Goal: Task Accomplishment & Management: Manage account settings

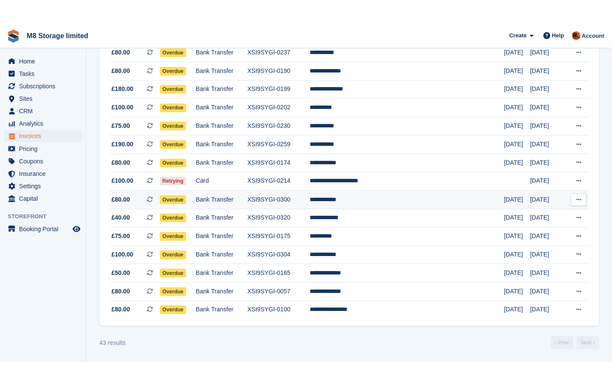
scroll to position [587, 0]
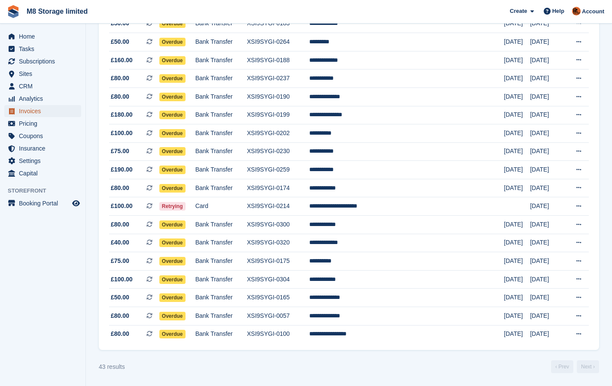
click at [30, 112] on span "Invoices" at bounding box center [45, 111] width 52 height 12
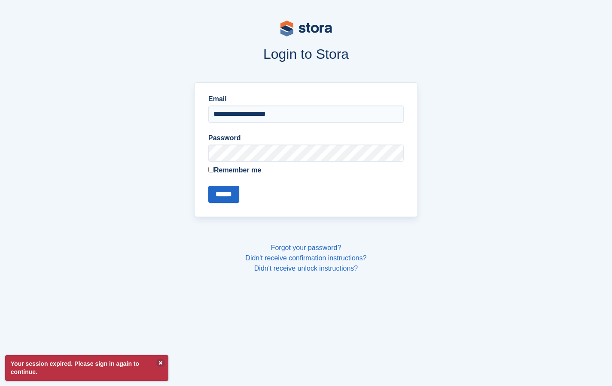
type input "**********"
click at [208, 186] on input "******" at bounding box center [223, 194] width 31 height 17
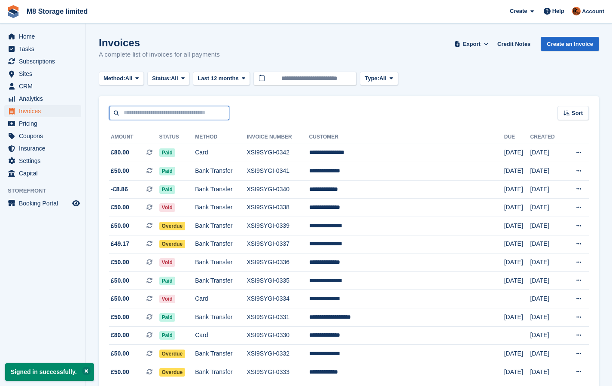
click at [144, 112] on input "text" at bounding box center [169, 113] width 120 height 14
type input "***"
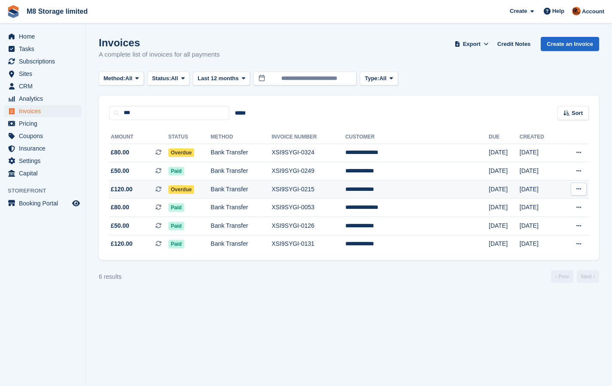
click at [193, 188] on span "Overdue" at bounding box center [181, 190] width 26 height 9
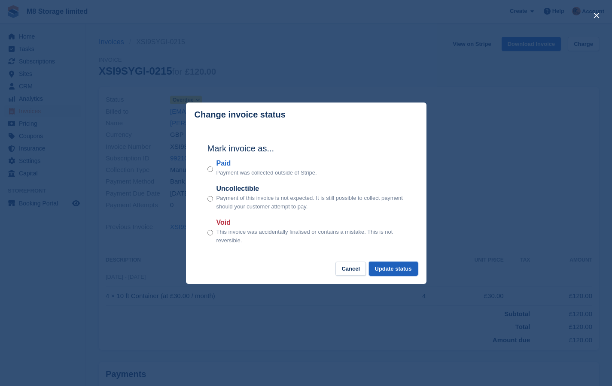
click at [398, 271] on button "Update status" at bounding box center [393, 269] width 49 height 14
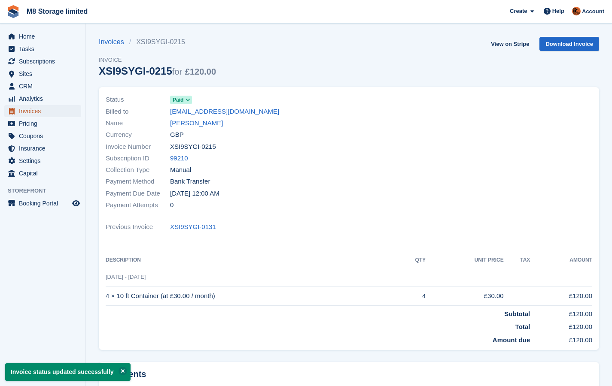
click at [28, 112] on span "Invoices" at bounding box center [45, 111] width 52 height 12
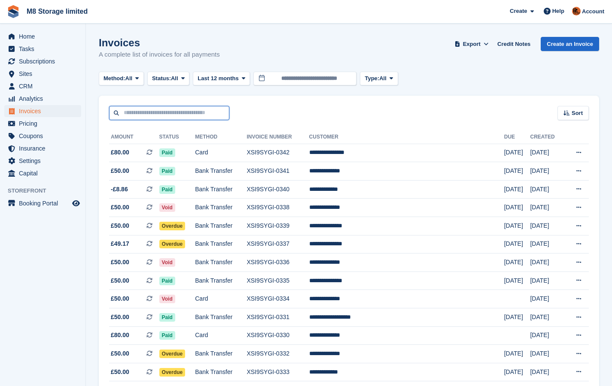
click at [157, 114] on input "text" at bounding box center [169, 113] width 120 height 14
type input "***"
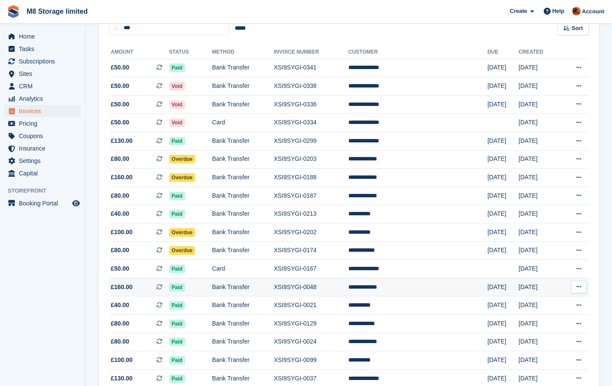
scroll to position [80, 0]
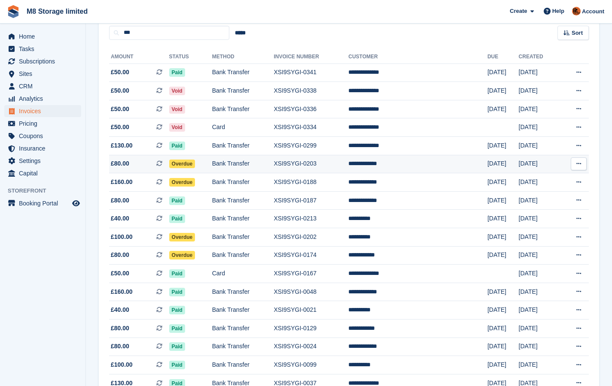
click at [188, 162] on span "Overdue" at bounding box center [182, 164] width 26 height 9
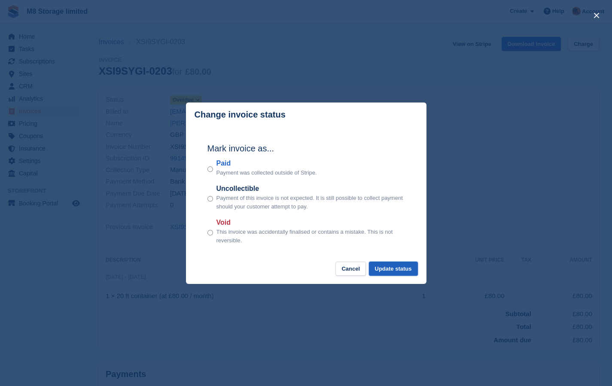
click at [380, 271] on button "Update status" at bounding box center [393, 269] width 49 height 14
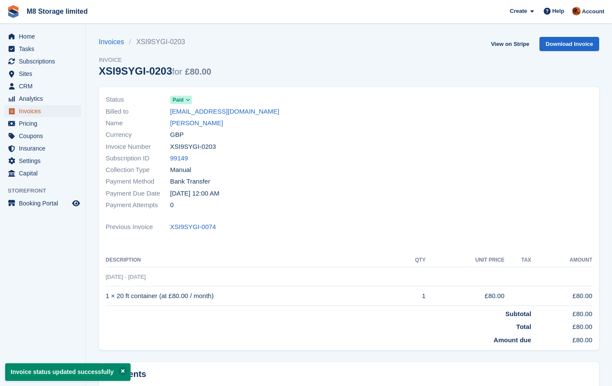
click at [30, 113] on span "Invoices" at bounding box center [45, 111] width 52 height 12
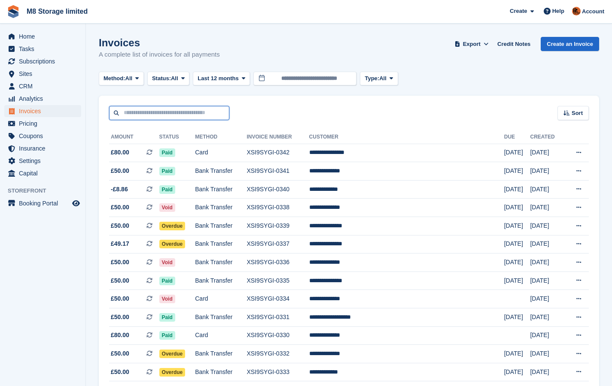
click at [200, 111] on input "text" at bounding box center [169, 113] width 120 height 14
type input "*****"
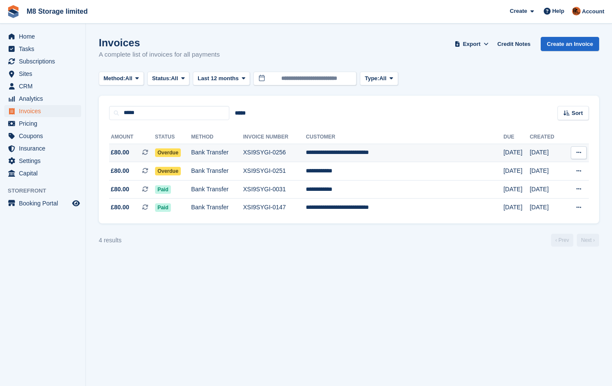
click at [181, 152] on span "Overdue" at bounding box center [168, 153] width 26 height 9
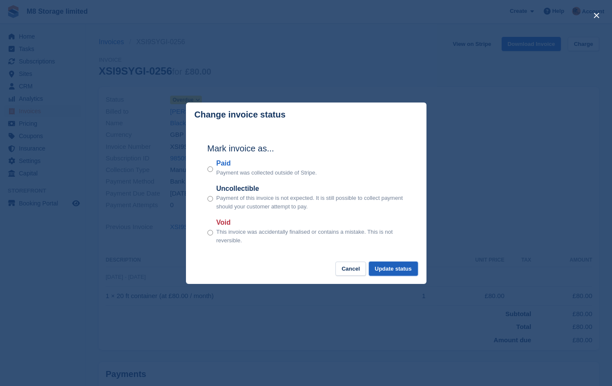
click at [400, 274] on button "Update status" at bounding box center [393, 269] width 49 height 14
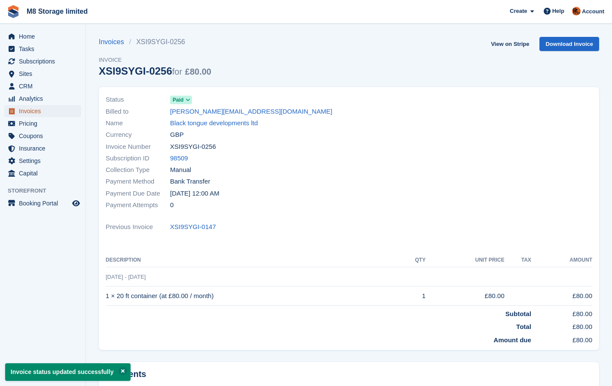
click at [27, 111] on span "Invoices" at bounding box center [45, 111] width 52 height 12
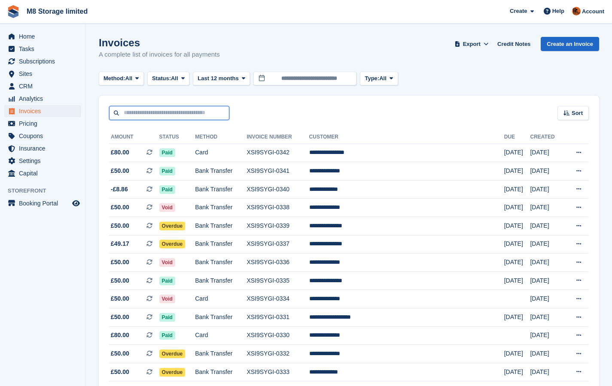
click at [147, 112] on input "text" at bounding box center [169, 113] width 120 height 14
type input "*****"
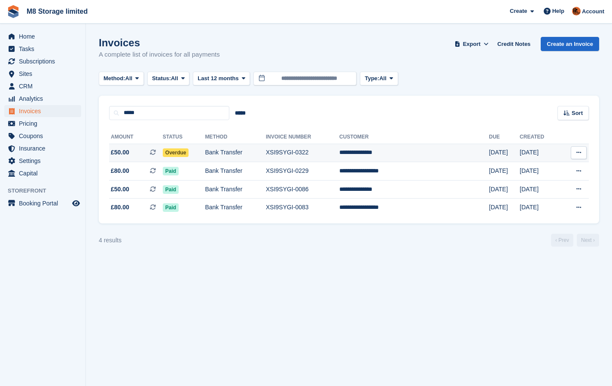
click at [187, 153] on span "Overdue" at bounding box center [176, 153] width 26 height 9
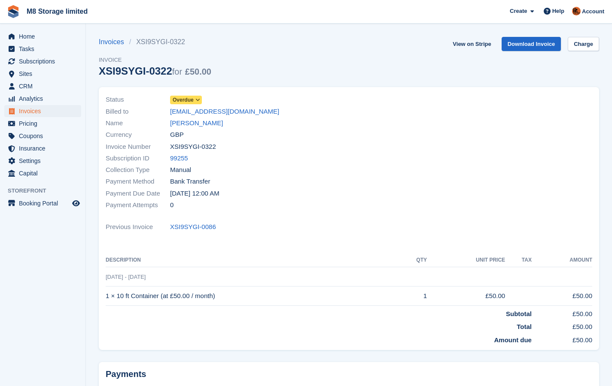
click at [189, 100] on span "Overdue" at bounding box center [183, 100] width 21 height 8
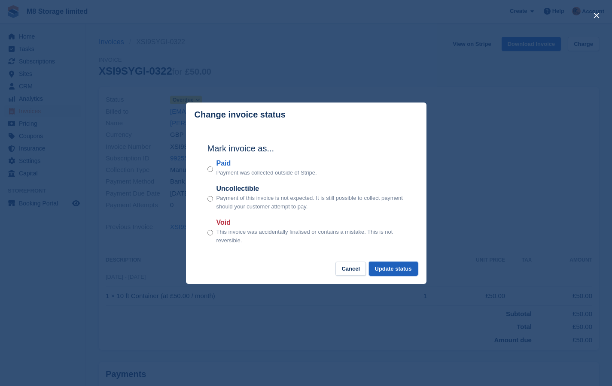
click at [417, 271] on button "Update status" at bounding box center [393, 269] width 49 height 14
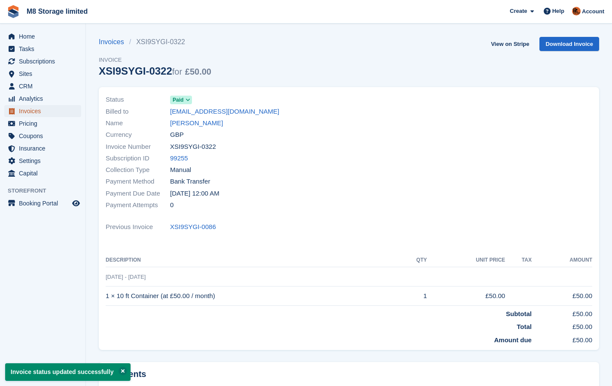
click at [34, 112] on span "Invoices" at bounding box center [45, 111] width 52 height 12
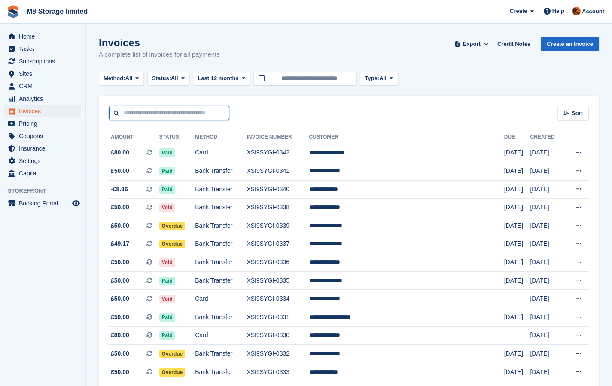
click at [161, 112] on input "text" at bounding box center [169, 113] width 120 height 14
type input "***"
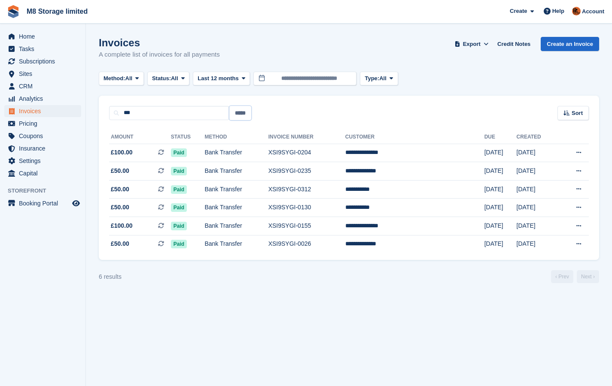
click at [237, 113] on input "*****" at bounding box center [240, 113] width 22 height 14
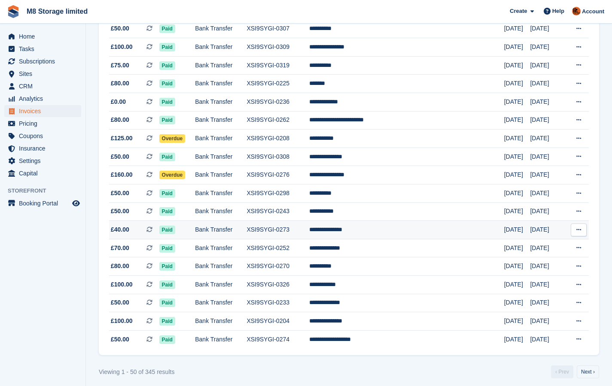
scroll to position [715, 0]
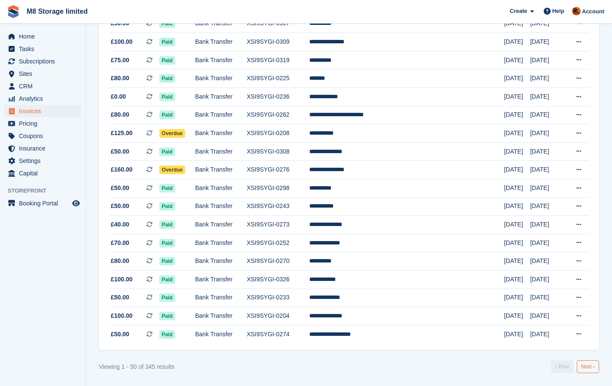
click at [583, 368] on link "Next ›" at bounding box center [588, 367] width 22 height 13
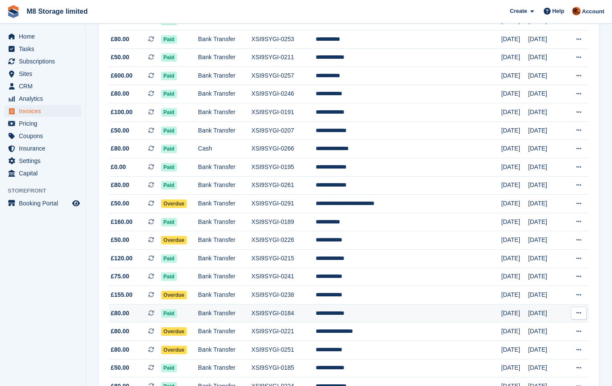
scroll to position [715, 0]
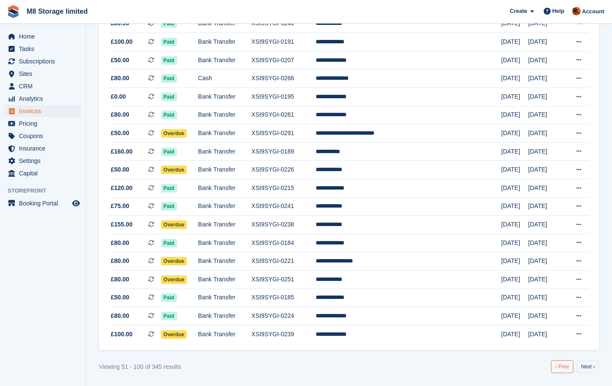
click at [560, 367] on link "‹ Prev" at bounding box center [562, 367] width 22 height 13
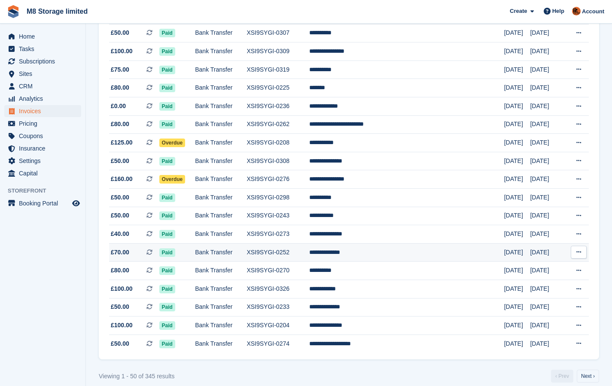
scroll to position [715, 0]
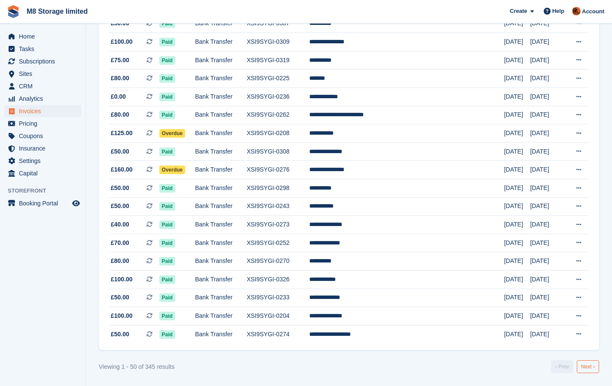
click at [582, 368] on link "Next ›" at bounding box center [588, 367] width 22 height 13
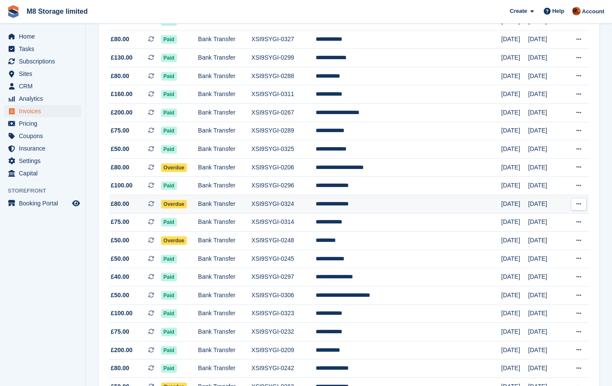
scroll to position [215, 0]
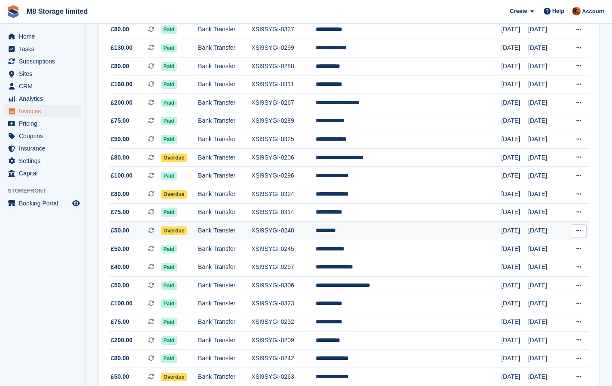
click at [377, 231] on td "*********" at bounding box center [409, 231] width 186 height 18
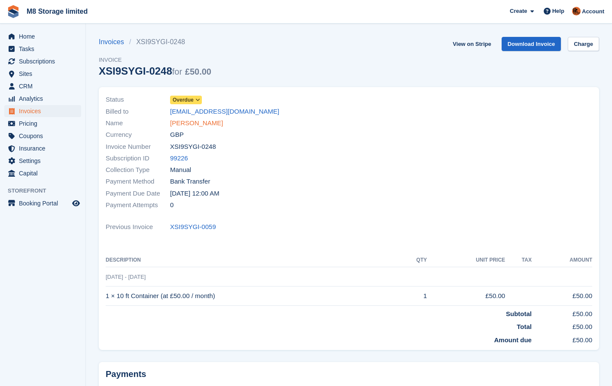
click at [192, 125] on link "[PERSON_NAME]" at bounding box center [196, 124] width 53 height 10
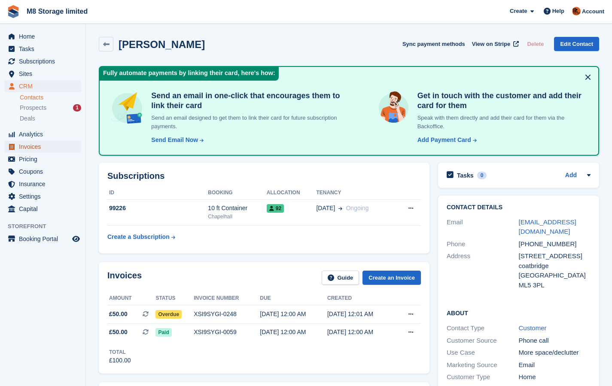
click at [29, 149] on span "Invoices" at bounding box center [45, 147] width 52 height 12
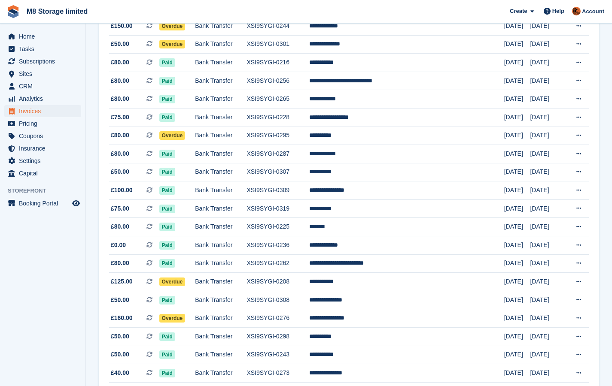
scroll to position [715, 0]
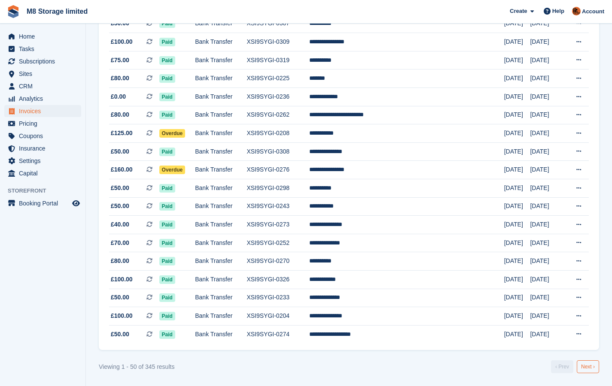
click at [591, 369] on link "Next ›" at bounding box center [588, 367] width 22 height 13
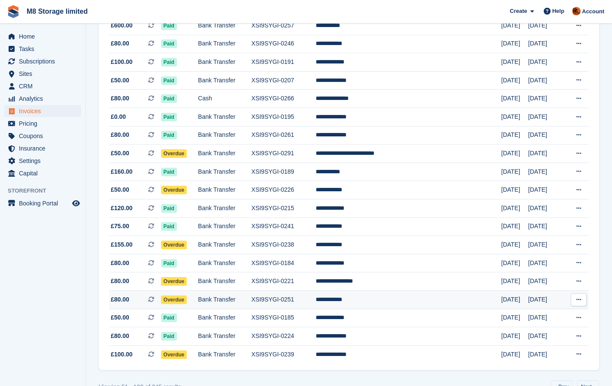
scroll to position [715, 0]
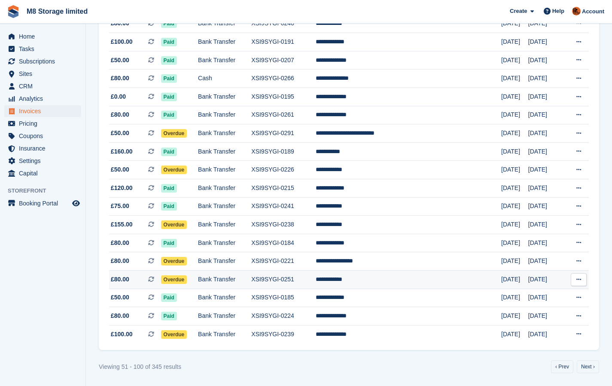
click at [382, 279] on td "**********" at bounding box center [409, 280] width 186 height 18
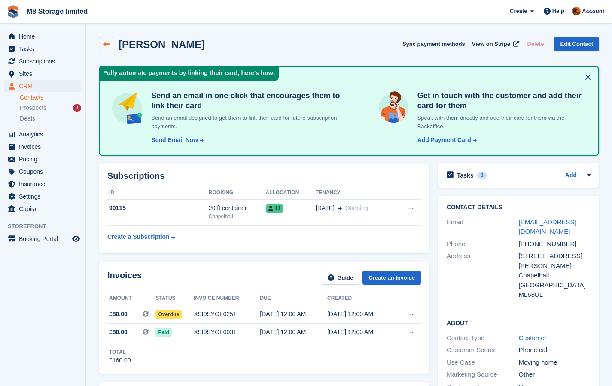
click at [111, 46] on link at bounding box center [106, 44] width 15 height 15
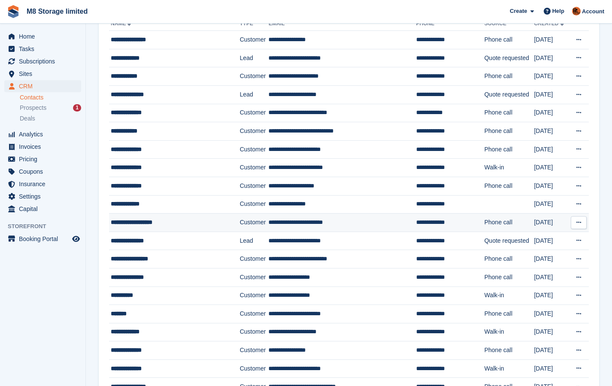
scroll to position [86, 0]
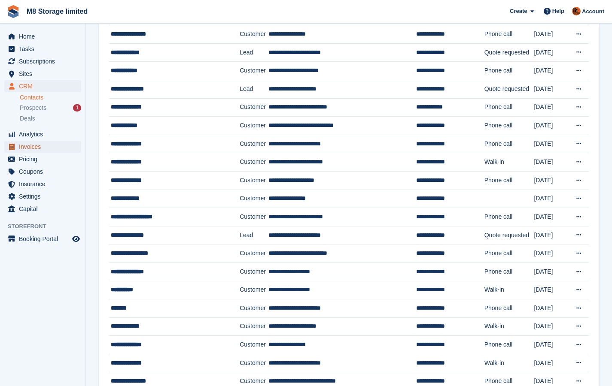
click at [30, 146] on span "Invoices" at bounding box center [45, 147] width 52 height 12
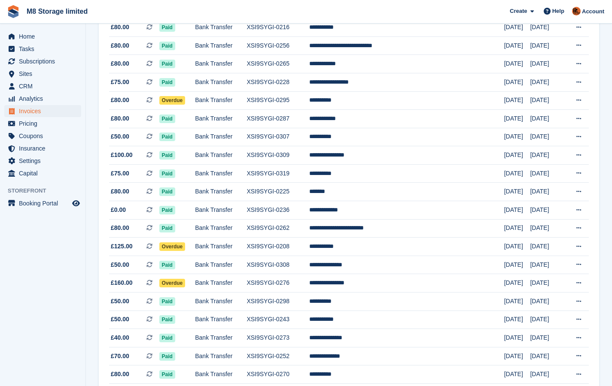
scroll to position [715, 0]
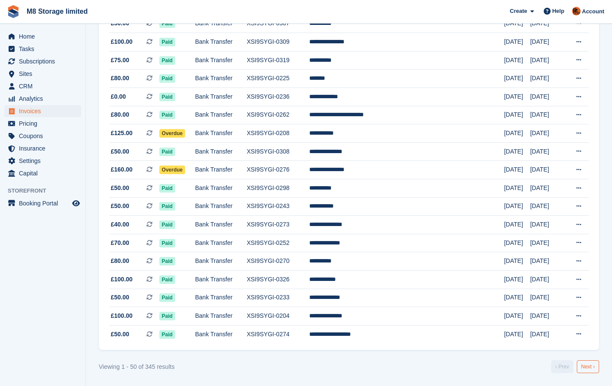
click at [596, 367] on link "Next ›" at bounding box center [588, 367] width 22 height 13
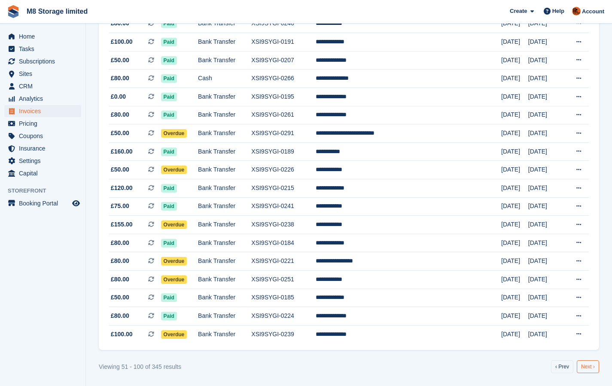
click at [586, 368] on link "Next ›" at bounding box center [588, 367] width 22 height 13
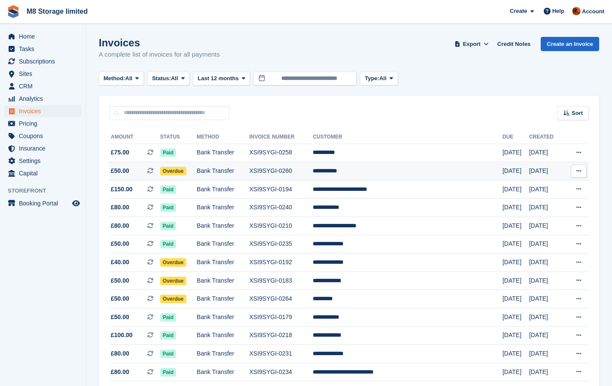
click at [362, 172] on td "**********" at bounding box center [408, 171] width 190 height 18
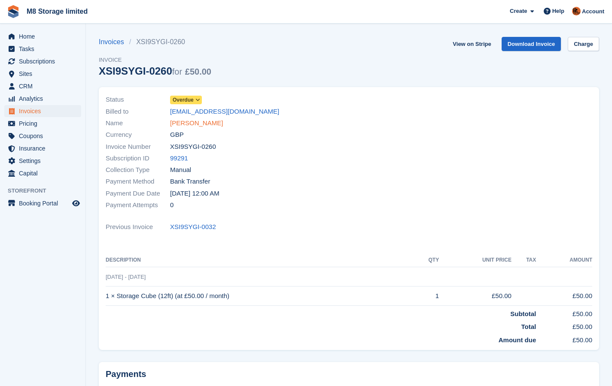
click at [194, 125] on link "[PERSON_NAME]" at bounding box center [196, 124] width 53 height 10
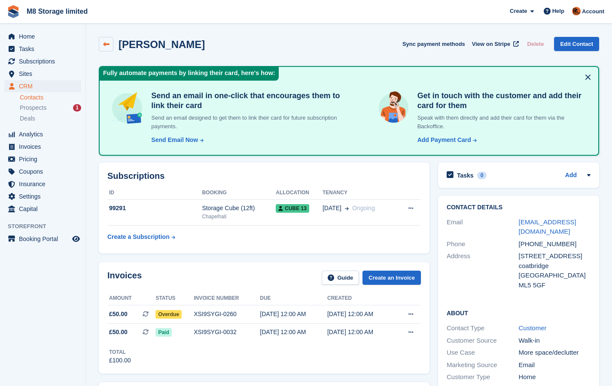
click at [107, 46] on icon at bounding box center [106, 44] width 6 height 6
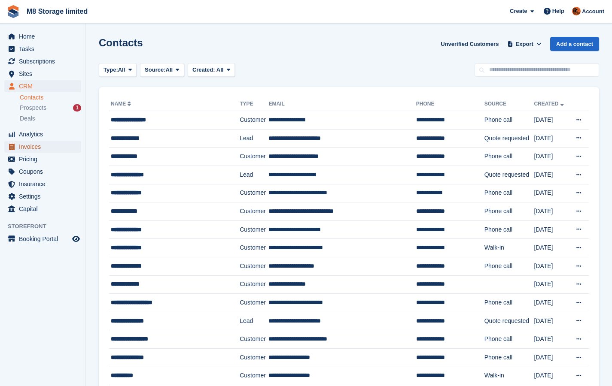
click at [31, 146] on span "Invoices" at bounding box center [45, 147] width 52 height 12
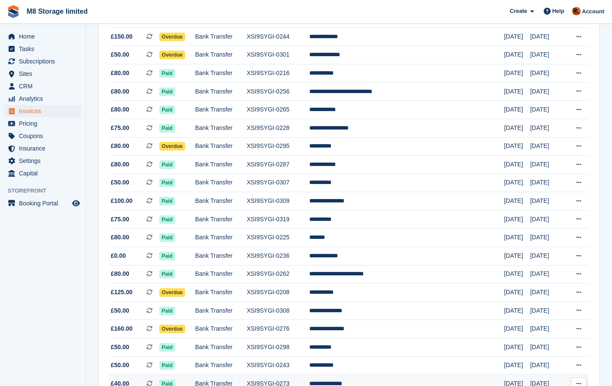
scroll to position [715, 0]
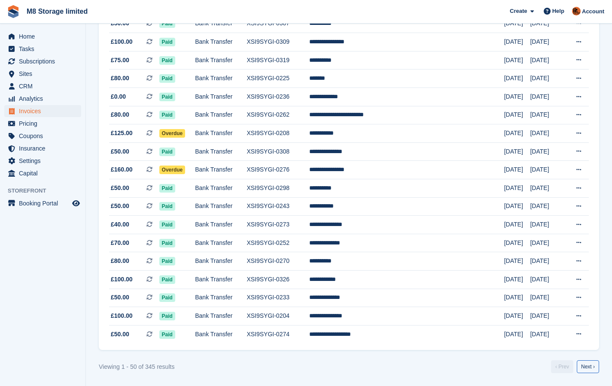
click at [596, 365] on link "Next ›" at bounding box center [588, 367] width 22 height 13
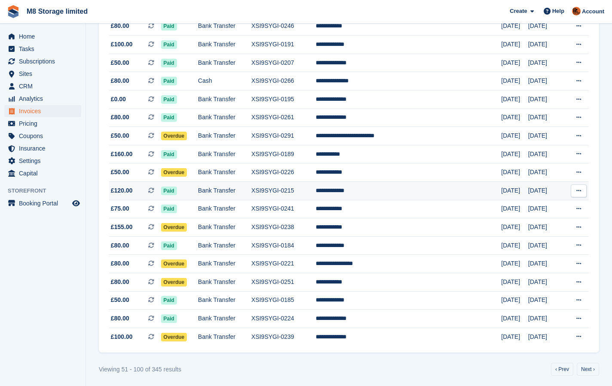
scroll to position [715, 0]
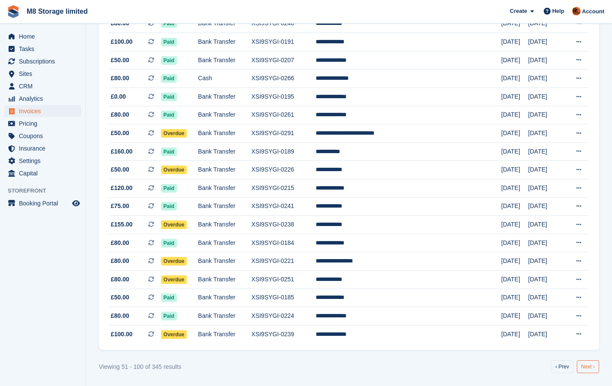
click at [588, 370] on link "Next ›" at bounding box center [588, 367] width 22 height 13
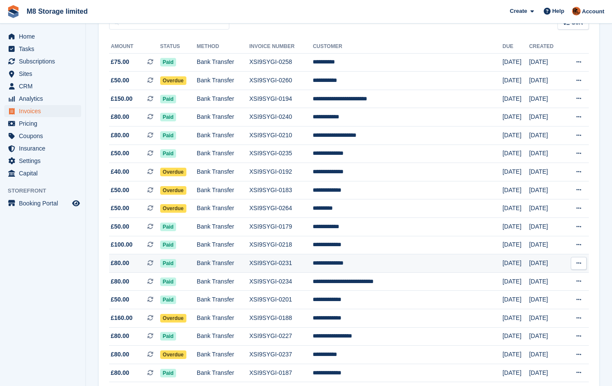
scroll to position [129, 0]
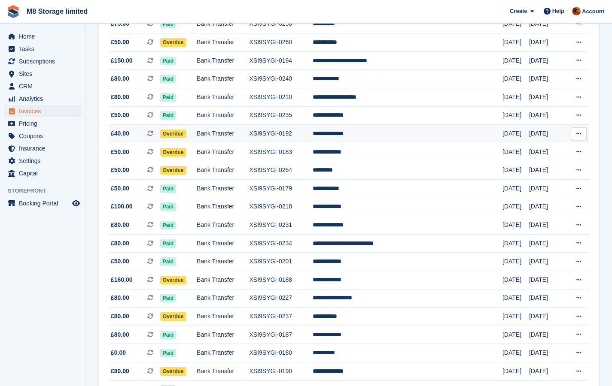
click at [377, 135] on td "**********" at bounding box center [408, 134] width 190 height 18
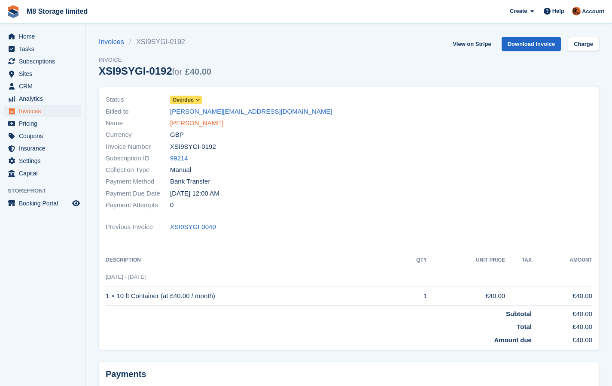
click at [201, 124] on link "[PERSON_NAME]" at bounding box center [196, 124] width 53 height 10
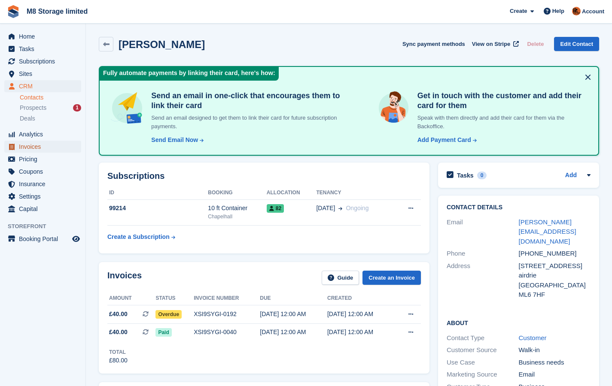
click at [32, 148] on span "Invoices" at bounding box center [45, 147] width 52 height 12
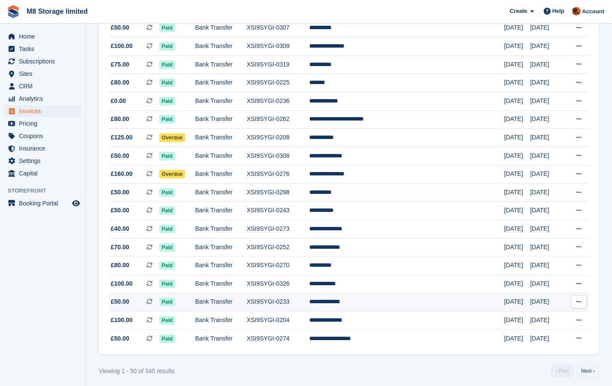
scroll to position [715, 0]
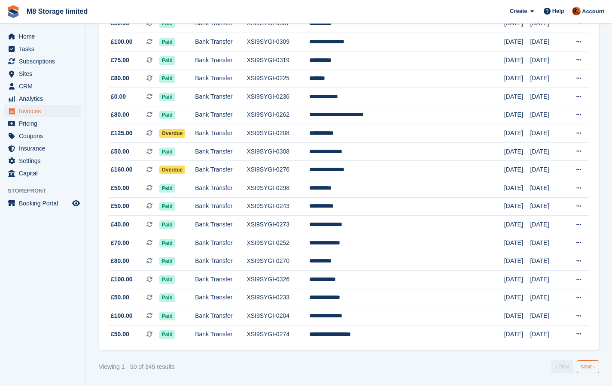
click at [590, 369] on link "Next ›" at bounding box center [588, 367] width 22 height 13
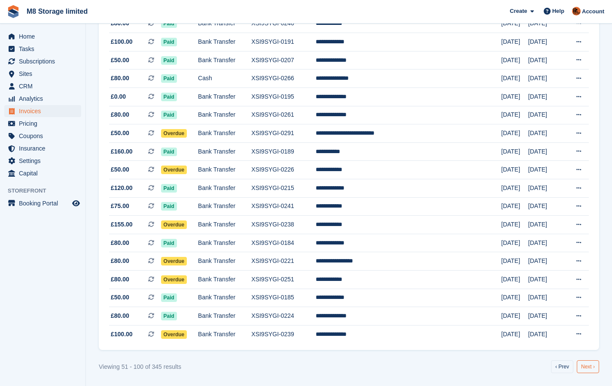
click at [591, 369] on link "Next ›" at bounding box center [588, 367] width 22 height 13
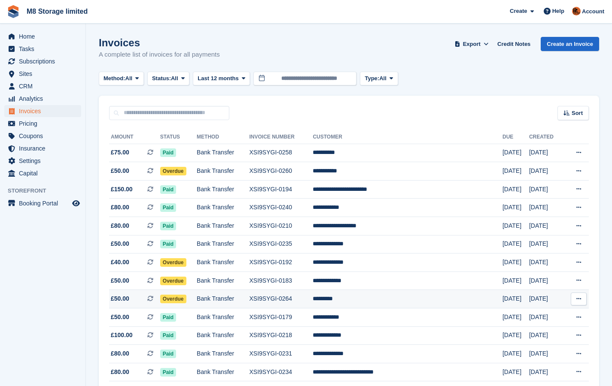
click at [363, 301] on td "*********" at bounding box center [408, 299] width 190 height 18
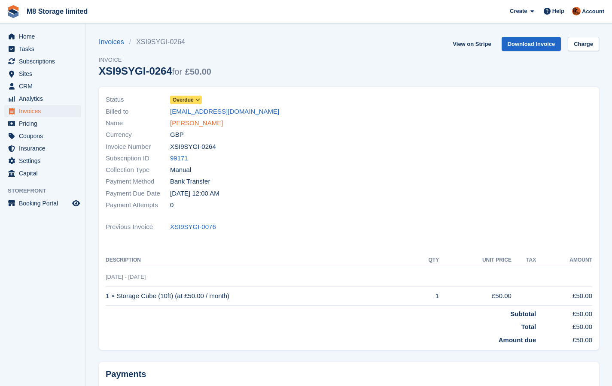
click at [188, 125] on link "[PERSON_NAME]" at bounding box center [196, 124] width 53 height 10
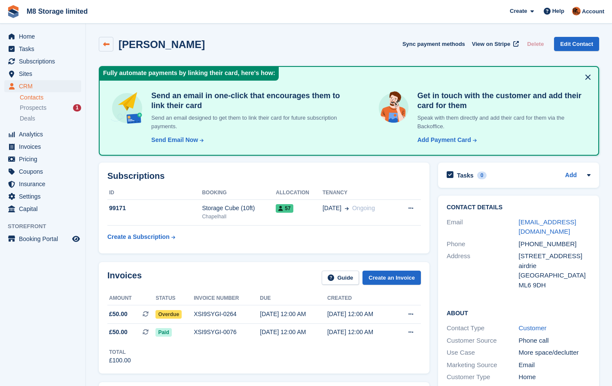
click at [107, 43] on icon at bounding box center [106, 44] width 6 height 6
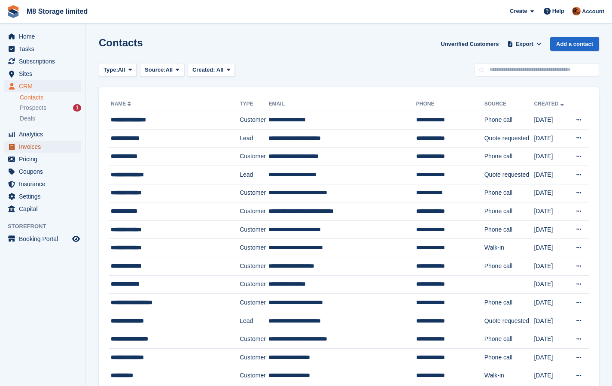
click at [32, 148] on span "Invoices" at bounding box center [45, 147] width 52 height 12
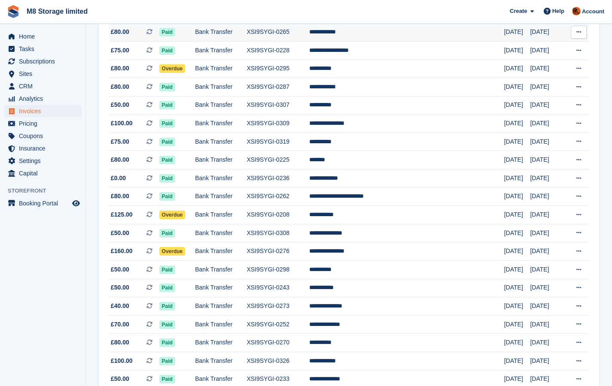
scroll to position [715, 0]
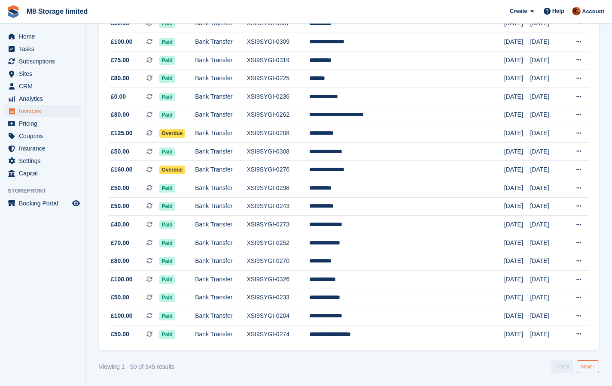
click at [596, 367] on link "Next ›" at bounding box center [588, 367] width 22 height 13
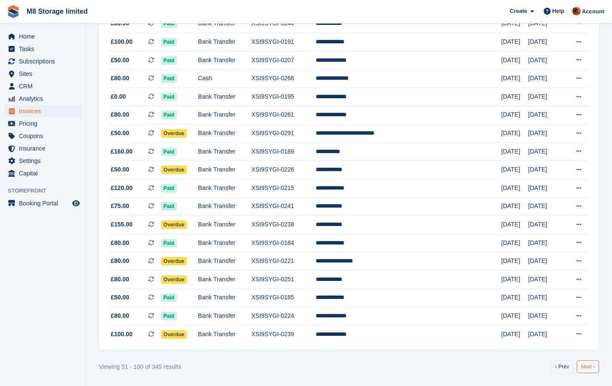
click at [588, 365] on link "Next ›" at bounding box center [588, 367] width 22 height 13
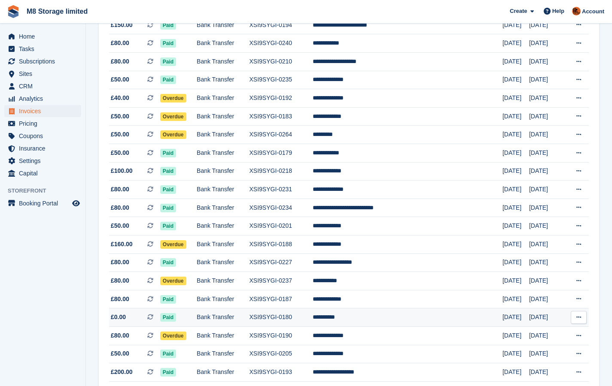
scroll to position [172, 0]
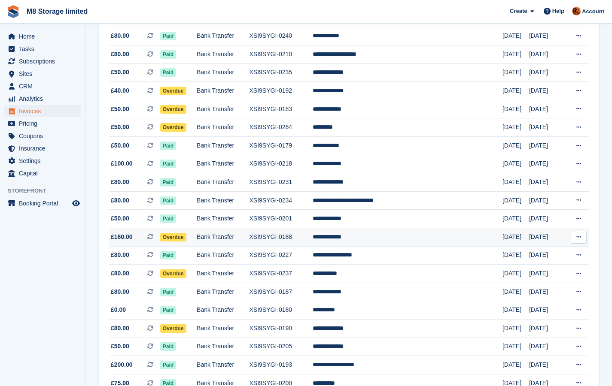
click at [375, 238] on td "**********" at bounding box center [408, 237] width 190 height 18
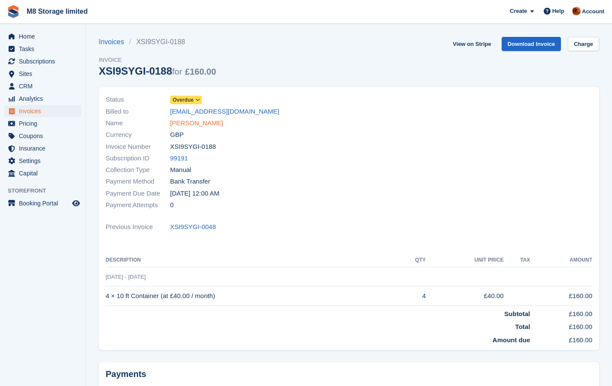
click at [207, 126] on link "Raymond smith" at bounding box center [196, 124] width 53 height 10
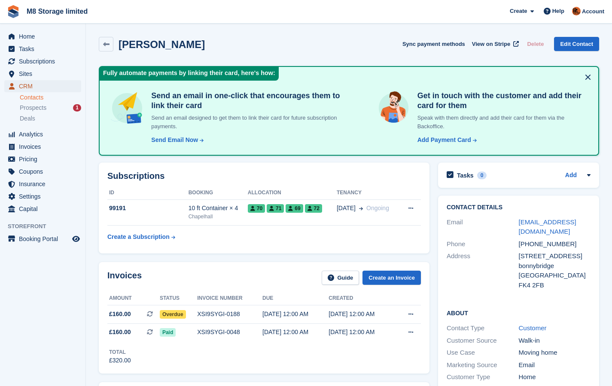
click at [30, 86] on span "CRM" at bounding box center [45, 86] width 52 height 12
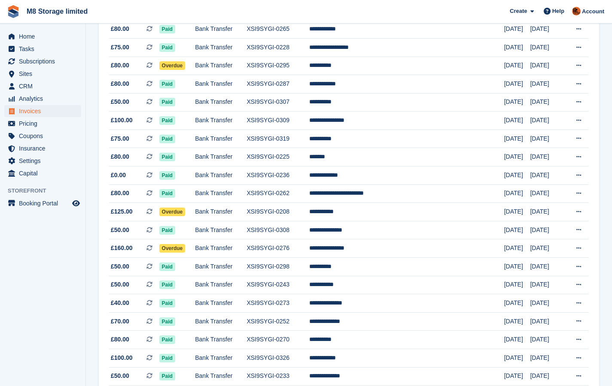
scroll to position [715, 0]
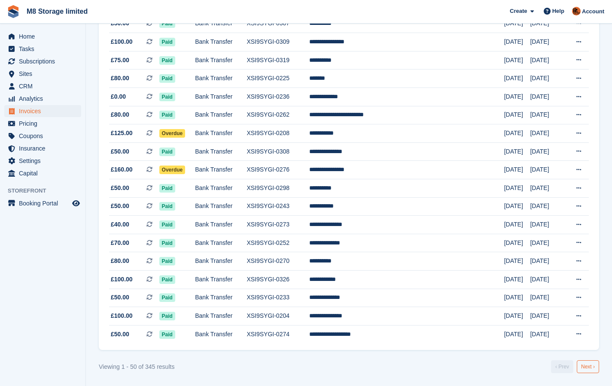
click at [588, 369] on link "Next ›" at bounding box center [588, 367] width 22 height 13
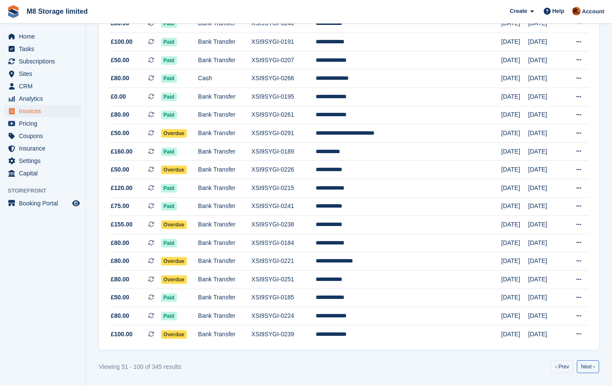
click at [588, 369] on link "Next ›" at bounding box center [588, 367] width 22 height 13
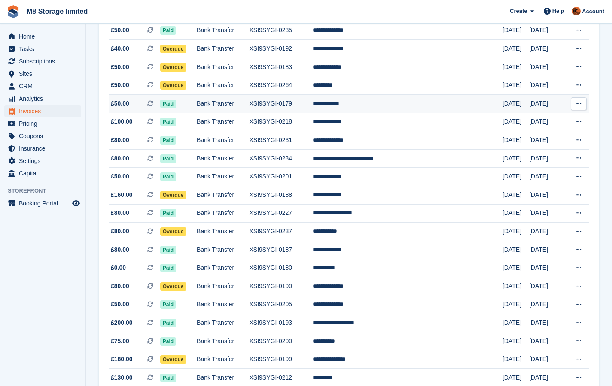
scroll to position [215, 0]
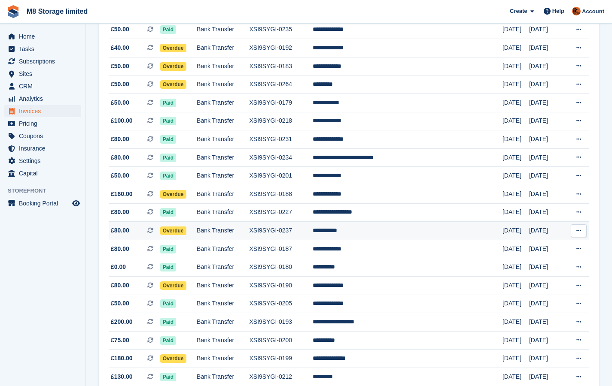
click at [364, 229] on td "**********" at bounding box center [408, 231] width 190 height 18
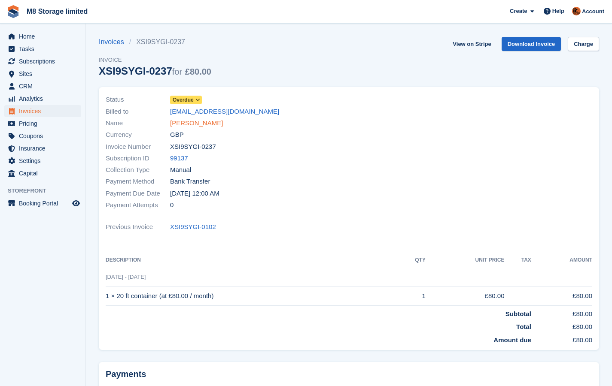
click at [184, 124] on link "[PERSON_NAME]" at bounding box center [196, 124] width 53 height 10
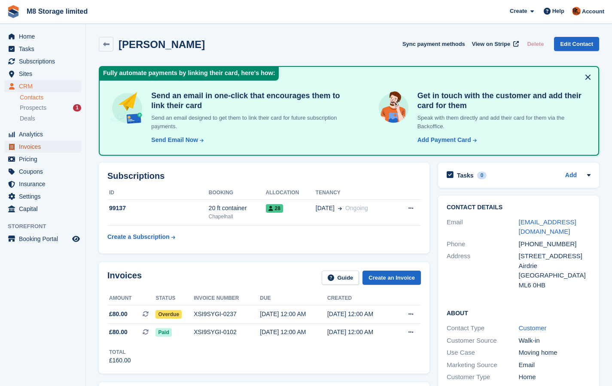
click at [32, 148] on span "Invoices" at bounding box center [45, 147] width 52 height 12
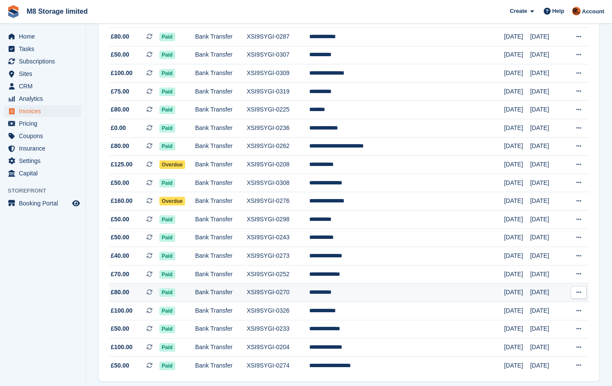
scroll to position [715, 0]
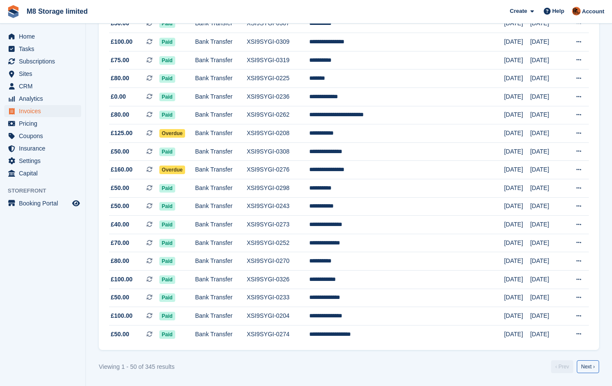
click at [593, 369] on link "Next ›" at bounding box center [588, 367] width 22 height 13
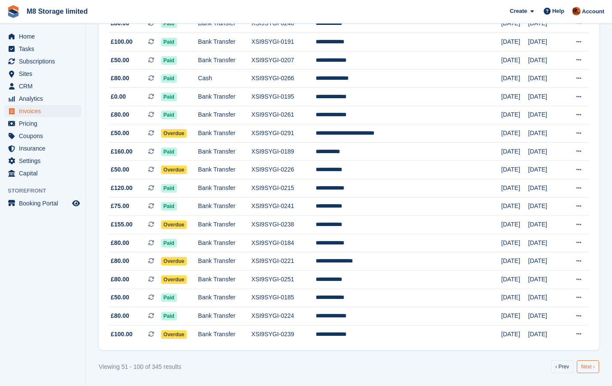
click at [587, 370] on link "Next ›" at bounding box center [588, 367] width 22 height 13
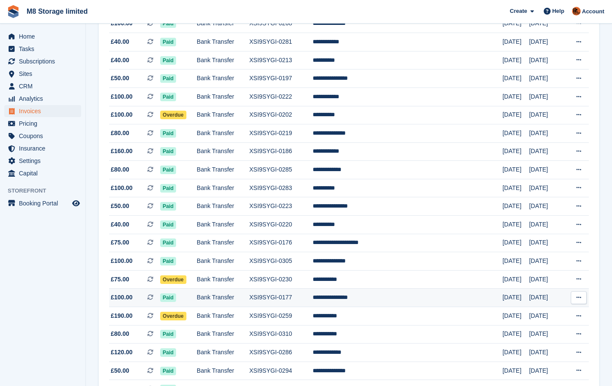
scroll to position [586, 0]
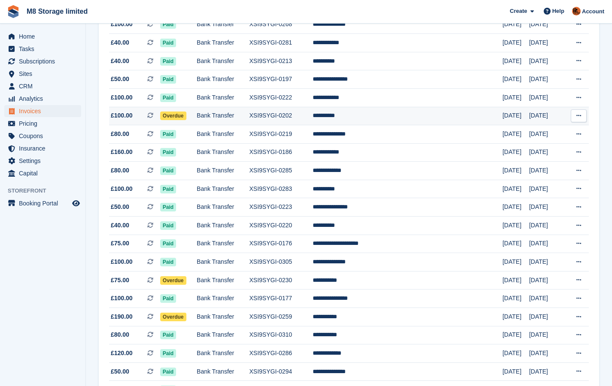
click at [367, 116] on td "**********" at bounding box center [408, 116] width 190 height 18
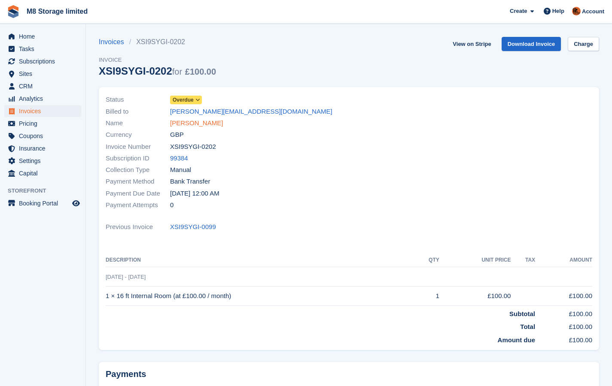
click at [195, 121] on link "[PERSON_NAME]" at bounding box center [196, 124] width 53 height 10
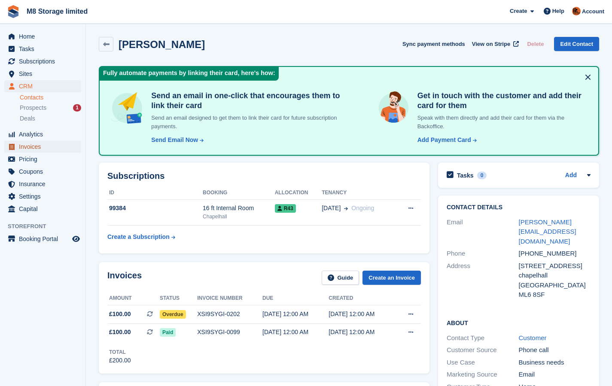
click at [40, 146] on span "Invoices" at bounding box center [45, 147] width 52 height 12
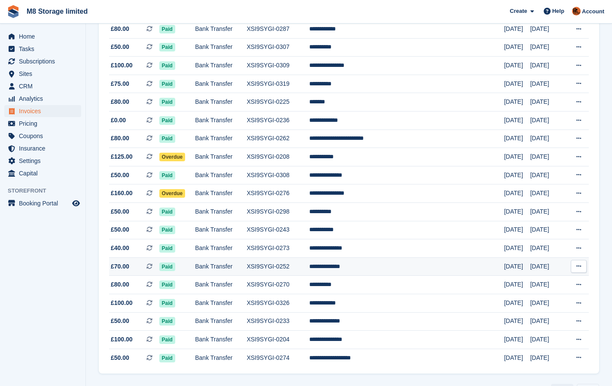
scroll to position [715, 0]
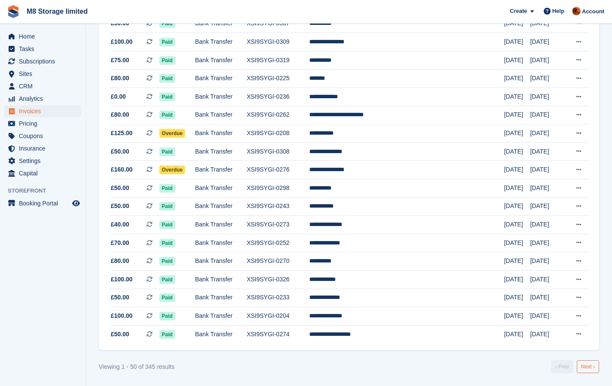
click at [587, 366] on link "Next ›" at bounding box center [588, 367] width 22 height 13
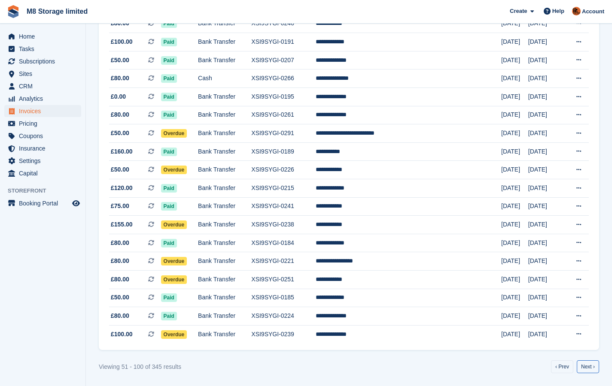
click at [587, 366] on link "Next ›" at bounding box center [588, 367] width 22 height 13
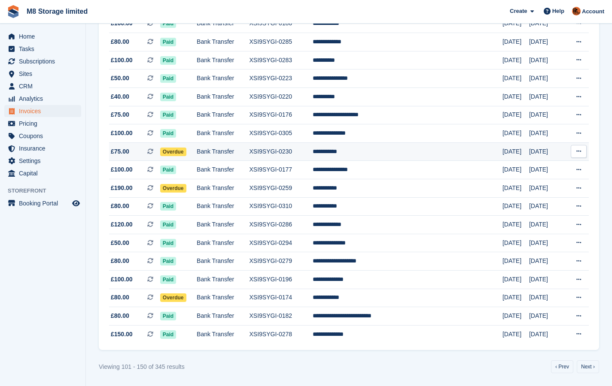
click at [377, 150] on td "**********" at bounding box center [408, 152] width 190 height 18
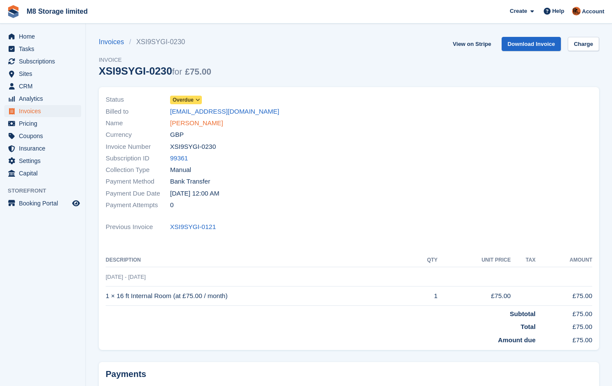
click at [203, 124] on link "[PERSON_NAME]" at bounding box center [196, 124] width 53 height 10
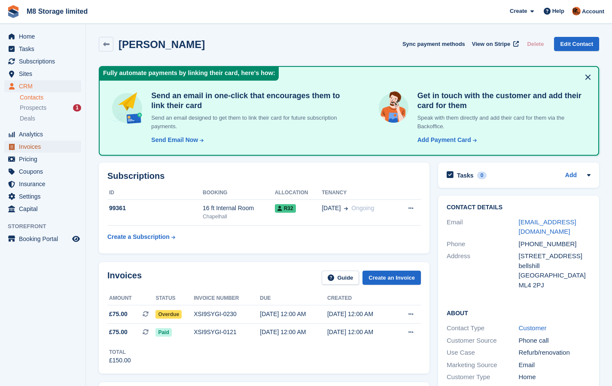
click at [32, 148] on span "Invoices" at bounding box center [45, 147] width 52 height 12
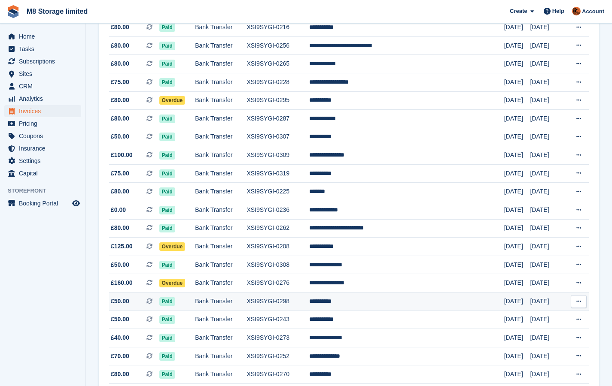
scroll to position [715, 0]
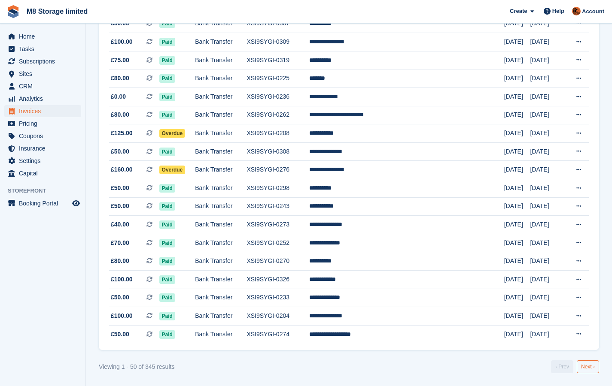
click at [587, 368] on link "Next ›" at bounding box center [588, 367] width 22 height 13
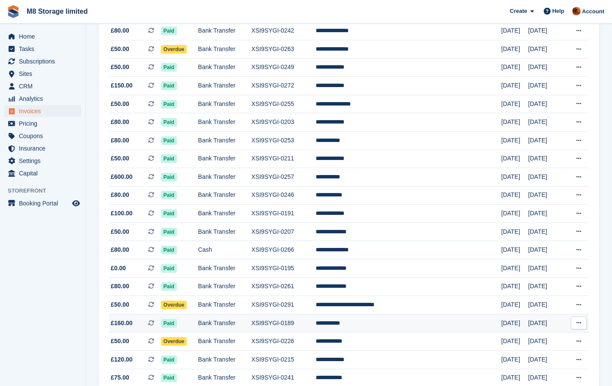
scroll to position [715, 0]
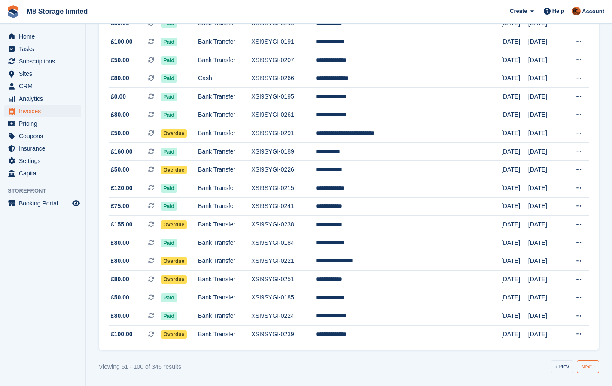
click at [587, 364] on link "Next ›" at bounding box center [588, 367] width 22 height 13
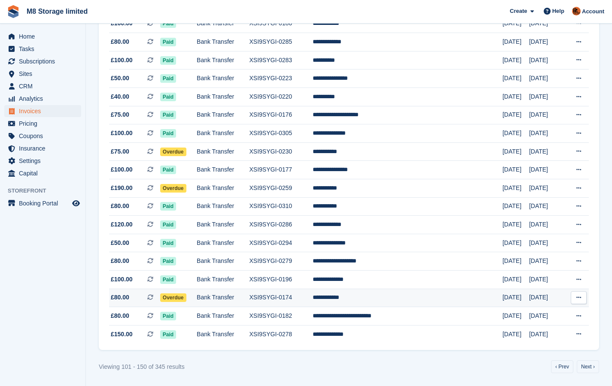
click at [380, 298] on td "**********" at bounding box center [408, 298] width 190 height 18
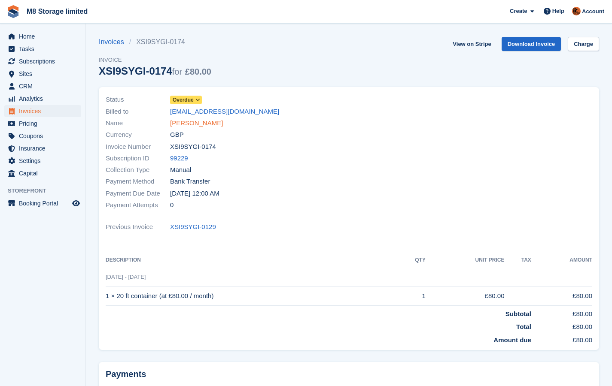
click at [196, 123] on link "[PERSON_NAME]" at bounding box center [196, 124] width 53 height 10
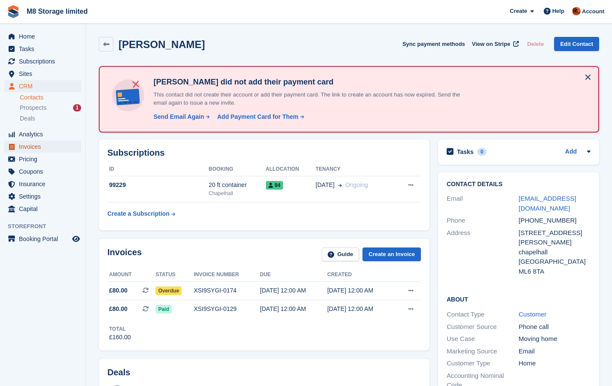
click at [34, 146] on span "Invoices" at bounding box center [45, 147] width 52 height 12
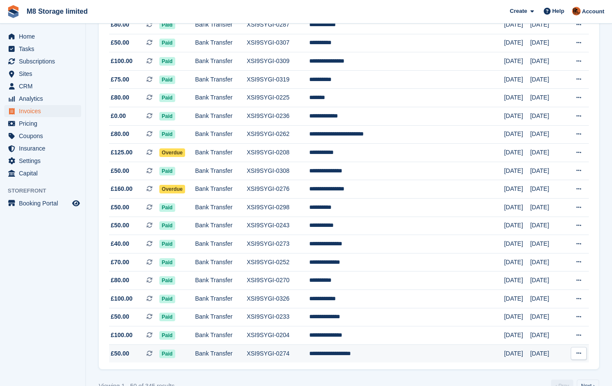
scroll to position [715, 0]
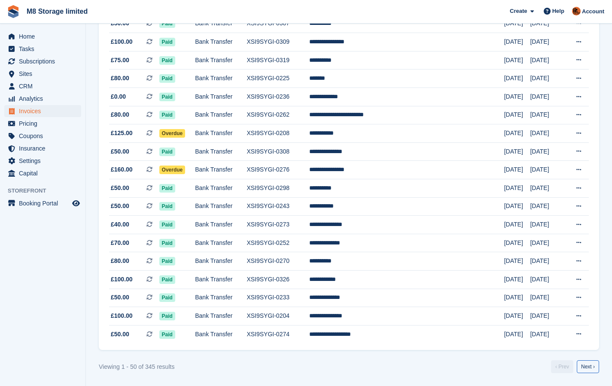
click at [587, 365] on link "Next ›" at bounding box center [588, 367] width 22 height 13
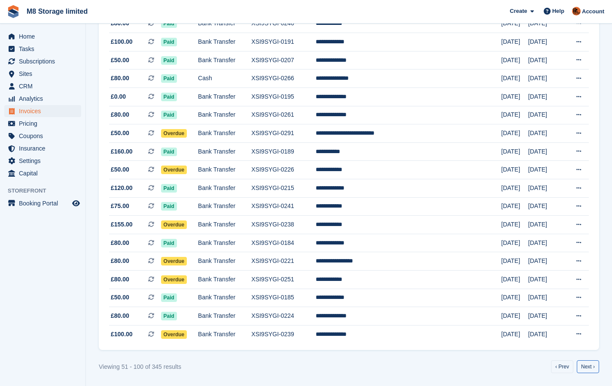
click at [587, 365] on link "Next ›" at bounding box center [588, 367] width 22 height 13
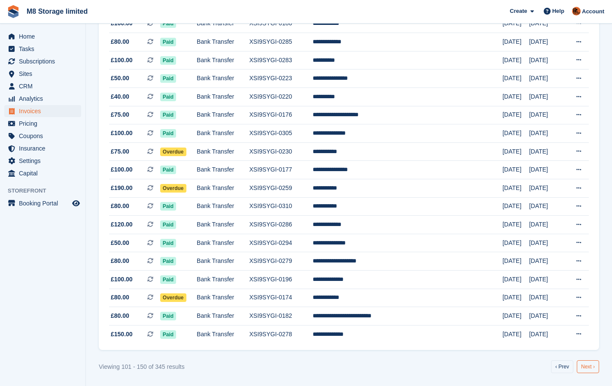
click at [587, 365] on link "Next ›" at bounding box center [588, 367] width 22 height 13
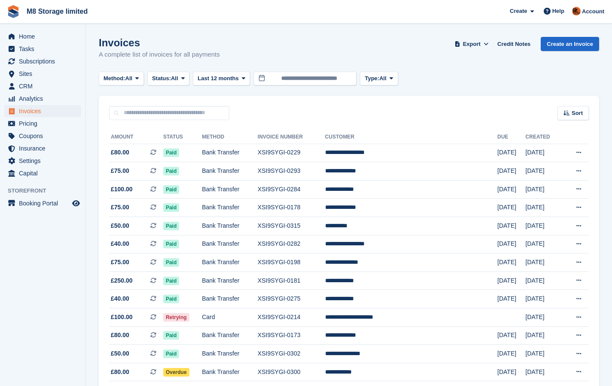
scroll to position [258, 0]
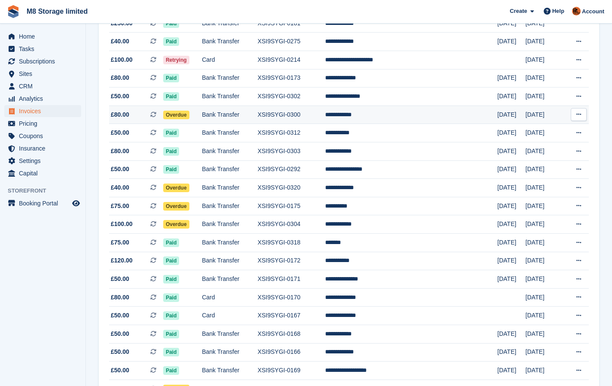
click at [380, 114] on td "**********" at bounding box center [411, 115] width 172 height 18
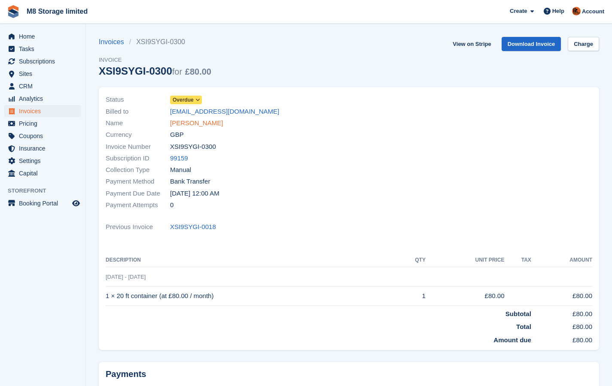
click at [197, 124] on link "[PERSON_NAME]" at bounding box center [196, 124] width 53 height 10
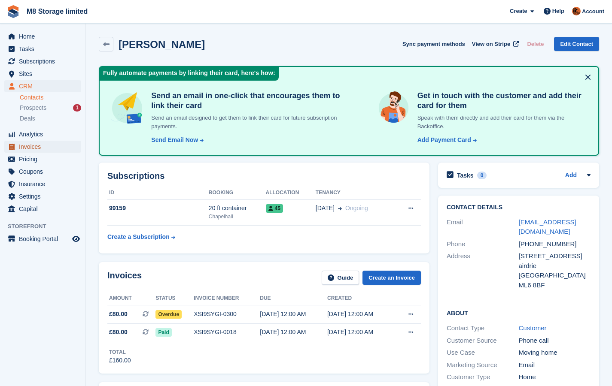
click at [27, 148] on span "Invoices" at bounding box center [45, 147] width 52 height 12
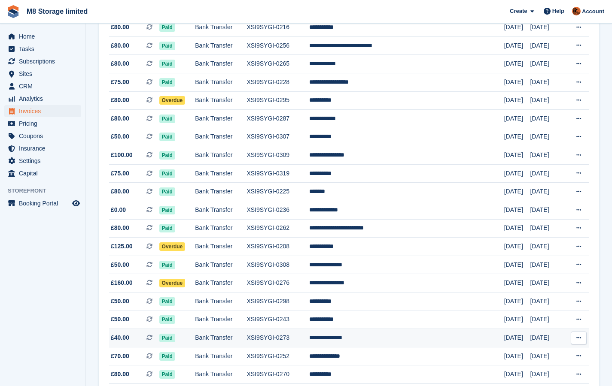
scroll to position [715, 0]
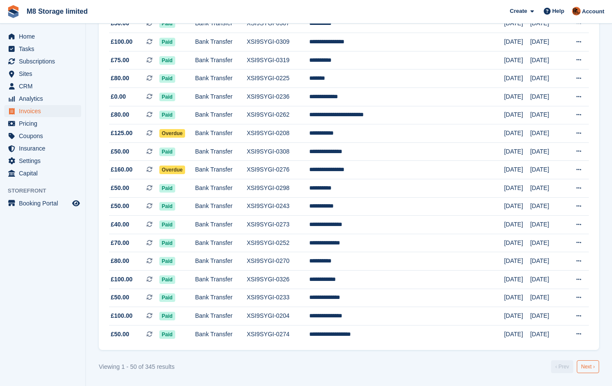
click at [584, 367] on link "Next ›" at bounding box center [588, 367] width 22 height 13
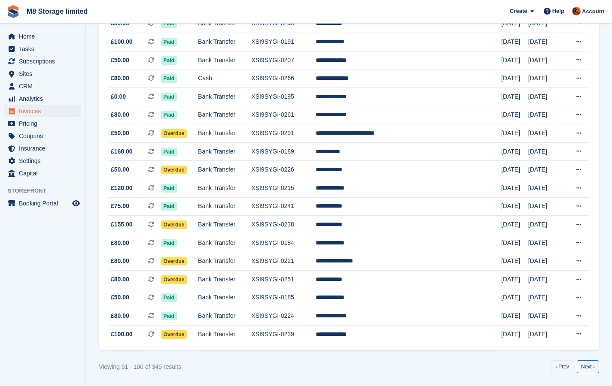
click at [584, 367] on link "Next ›" at bounding box center [588, 367] width 22 height 13
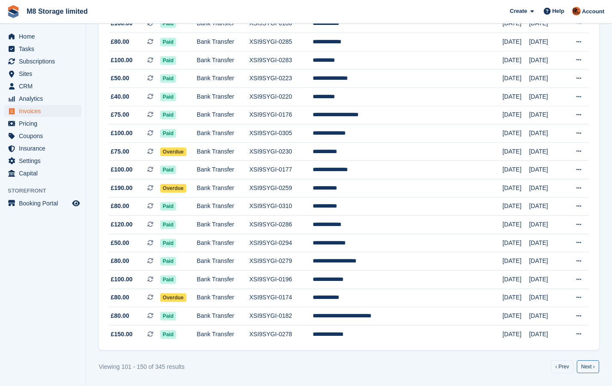
click at [584, 367] on link "Next ›" at bounding box center [588, 367] width 22 height 13
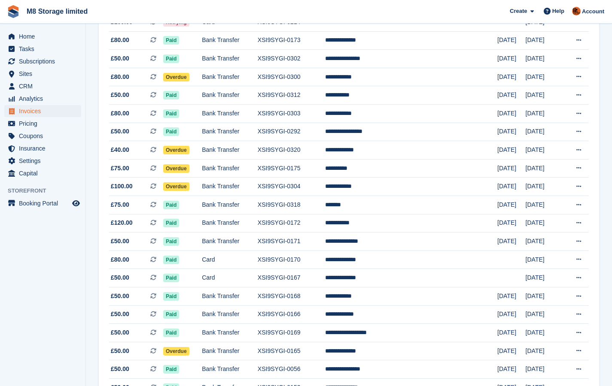
scroll to position [285, 0]
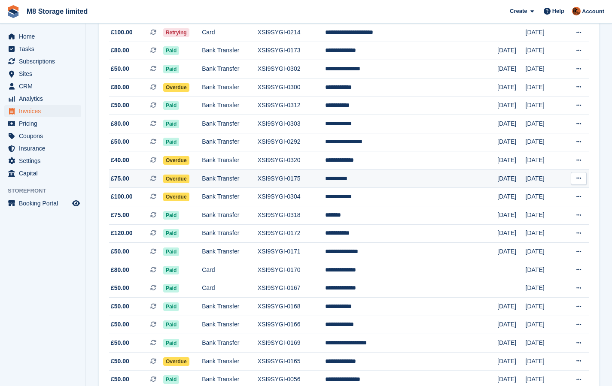
click at [377, 179] on td "**********" at bounding box center [411, 179] width 172 height 18
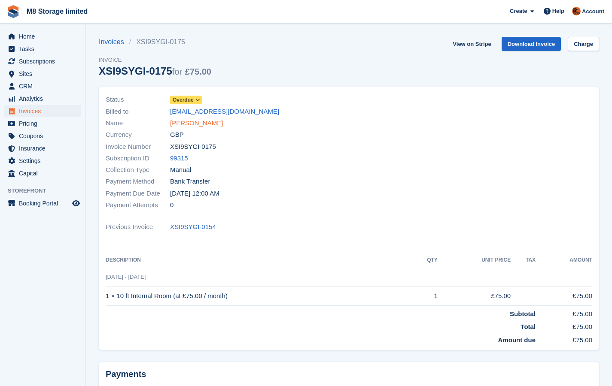
click at [191, 123] on link "Mark Magee" at bounding box center [196, 124] width 53 height 10
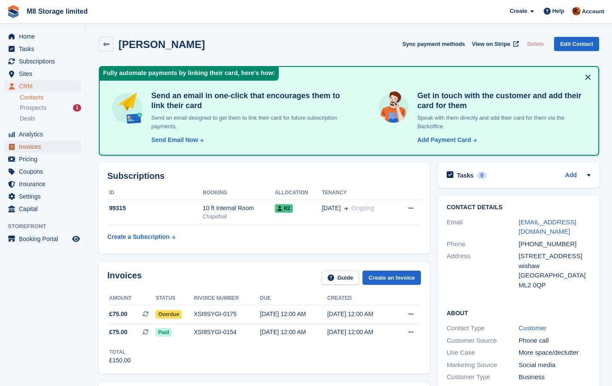
click at [33, 147] on span "Invoices" at bounding box center [45, 147] width 52 height 12
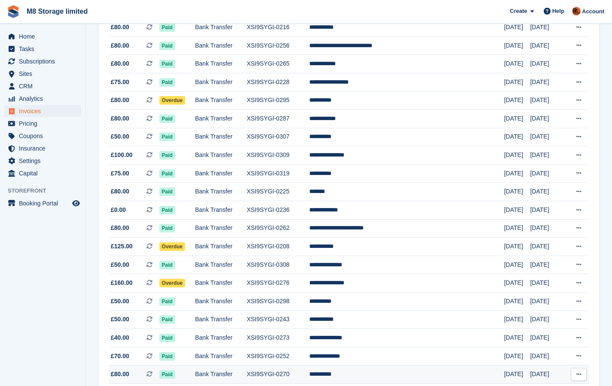
scroll to position [715, 0]
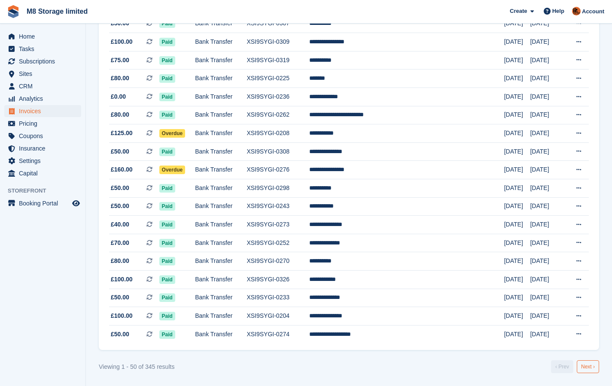
click at [589, 367] on link "Next ›" at bounding box center [588, 367] width 22 height 13
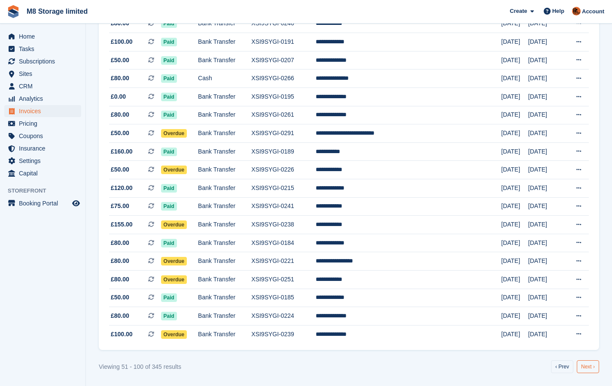
click at [590, 368] on link "Next ›" at bounding box center [588, 367] width 22 height 13
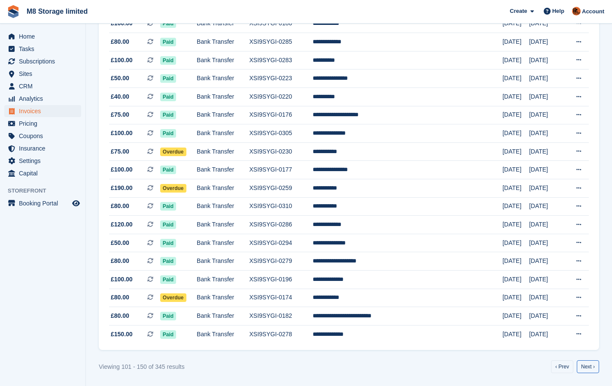
click at [590, 368] on link "Next ›" at bounding box center [588, 367] width 22 height 13
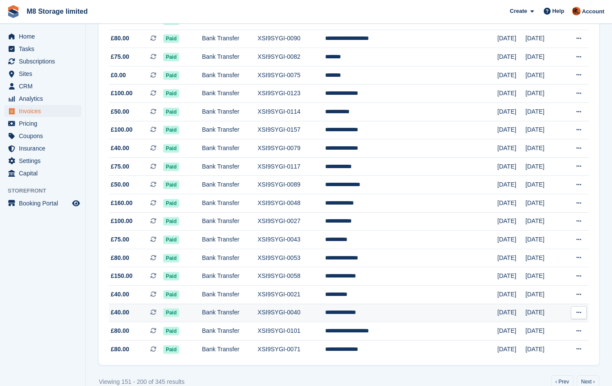
scroll to position [715, 0]
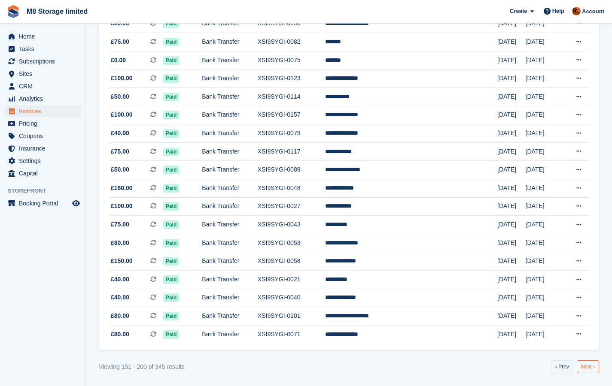
click at [584, 369] on link "Next ›" at bounding box center [588, 367] width 22 height 13
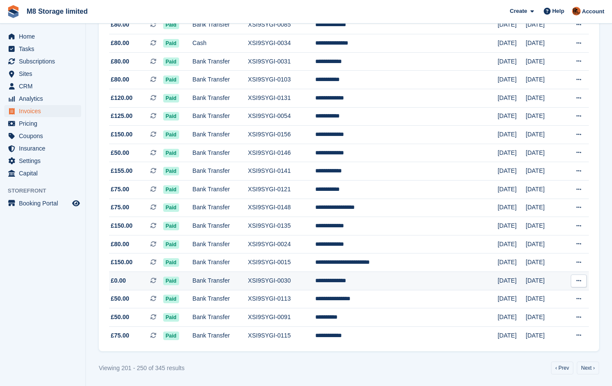
scroll to position [715, 0]
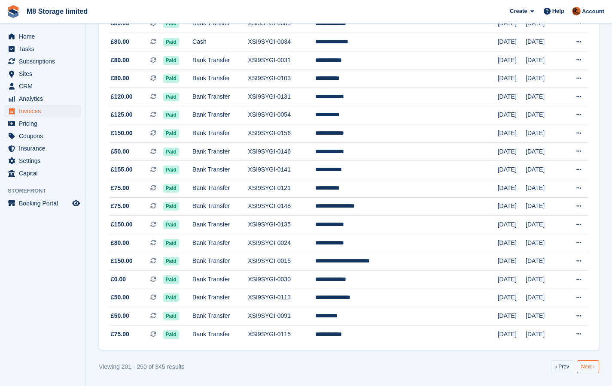
click at [596, 368] on link "Next ›" at bounding box center [588, 367] width 22 height 13
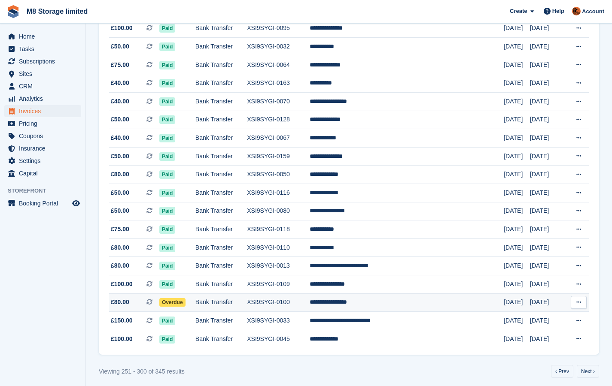
scroll to position [715, 0]
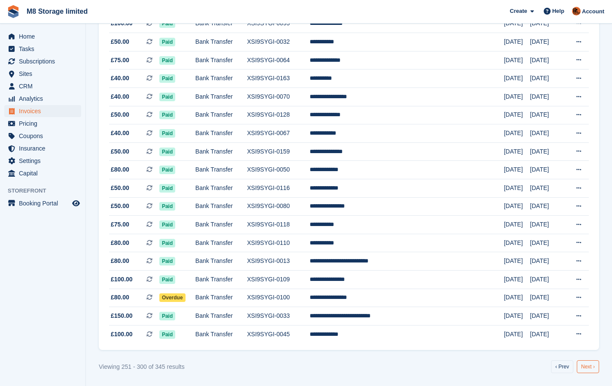
click at [589, 368] on link "Next ›" at bounding box center [588, 367] width 22 height 13
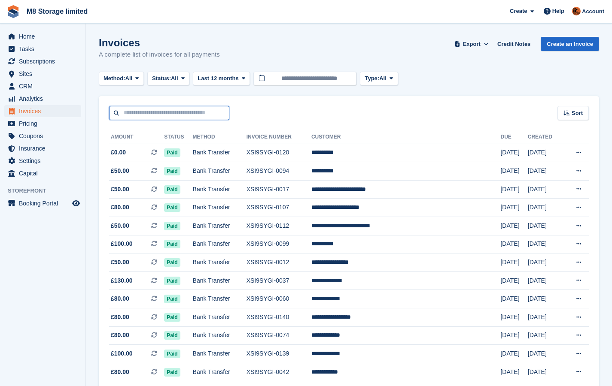
click at [195, 115] on input "text" at bounding box center [169, 113] width 120 height 14
type input "******"
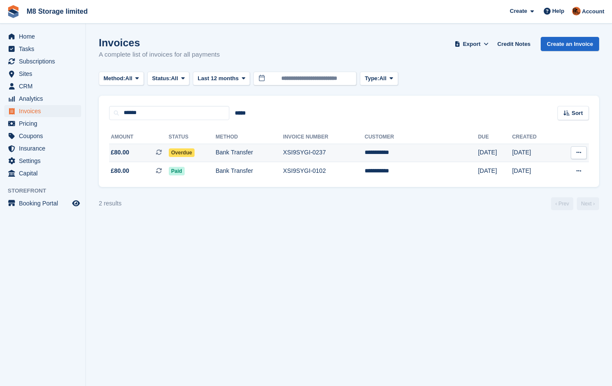
click at [195, 155] on span "Overdue" at bounding box center [182, 153] width 26 height 9
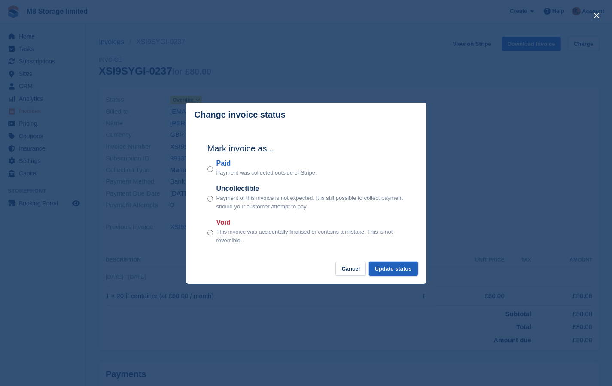
click at [382, 270] on button "Update status" at bounding box center [393, 269] width 49 height 14
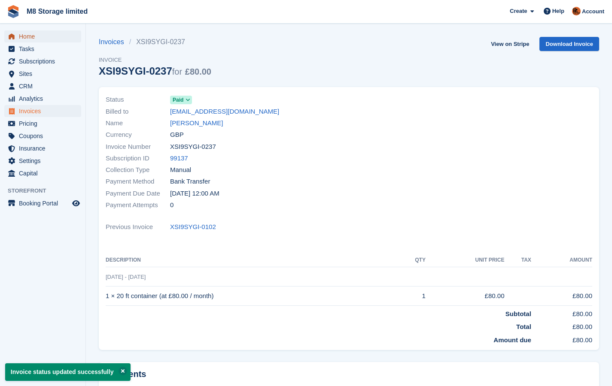
click at [35, 40] on span "Home" at bounding box center [45, 36] width 52 height 12
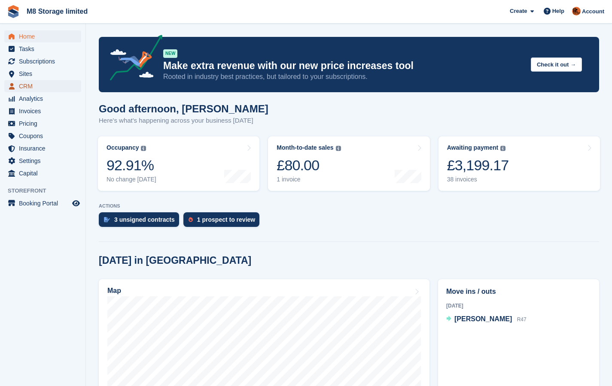
click at [27, 87] on span "CRM" at bounding box center [45, 86] width 52 height 12
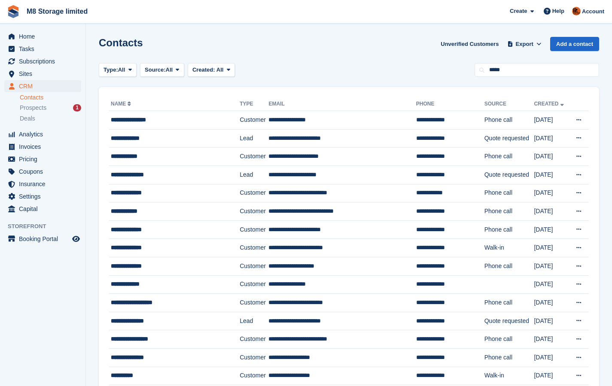
type input "*****"
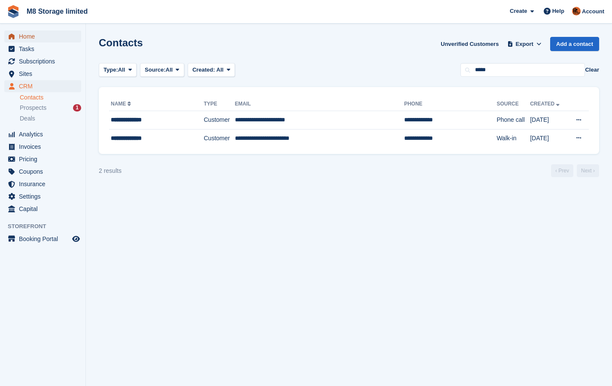
click at [30, 39] on span "Home" at bounding box center [45, 36] width 52 height 12
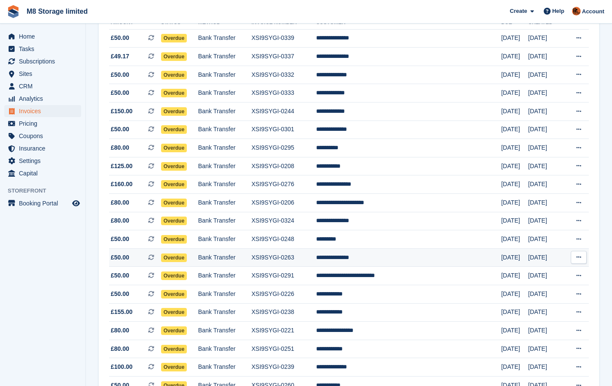
scroll to position [129, 0]
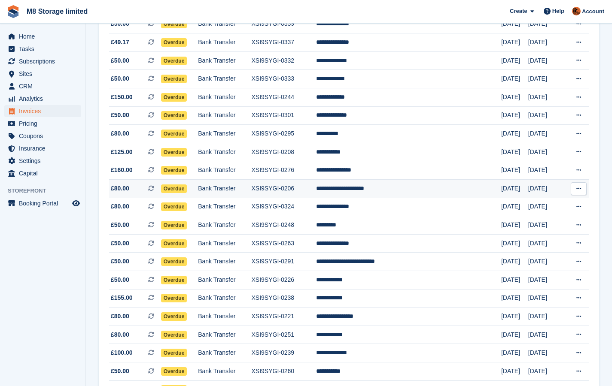
click at [181, 190] on span "Overdue" at bounding box center [174, 189] width 26 height 9
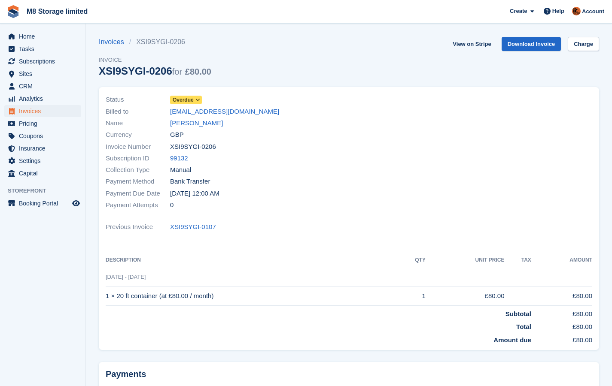
click at [98, 43] on section "Invoices XSI9SYGI-0206 Invoice XSI9SYGI-0206 for £80.00 View on Stripe Download…" at bounding box center [349, 235] width 526 height 470
click at [113, 43] on link "Invoices" at bounding box center [114, 42] width 30 height 10
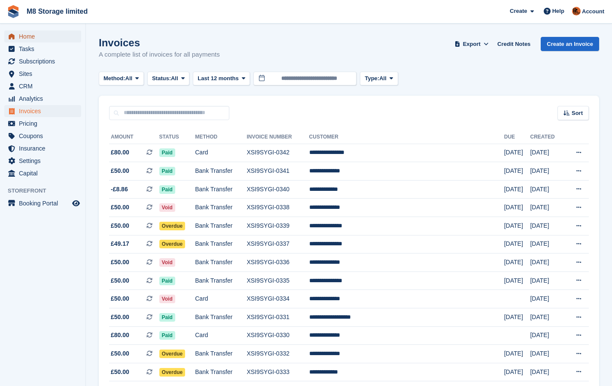
click at [32, 36] on span "Home" at bounding box center [45, 36] width 52 height 12
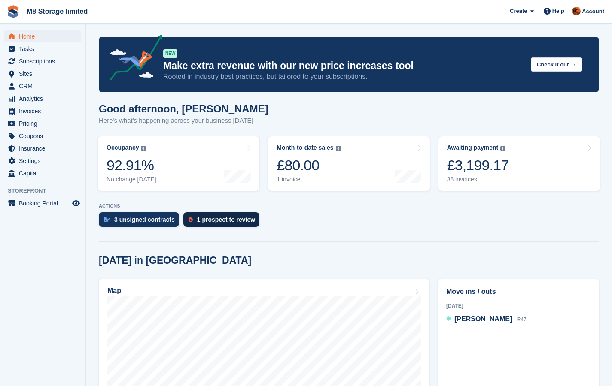
click at [240, 222] on div "1 prospect to review" at bounding box center [226, 219] width 58 height 7
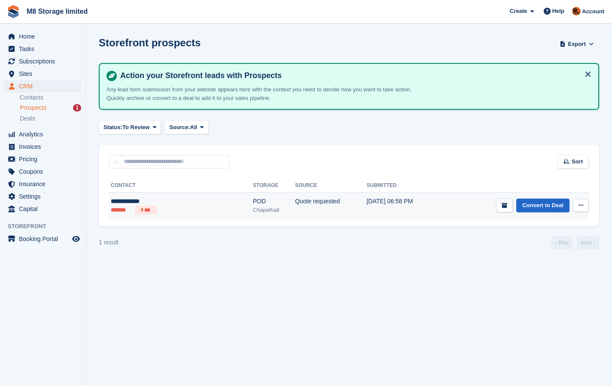
click at [295, 201] on td "Quote requested" at bounding box center [331, 206] width 72 height 27
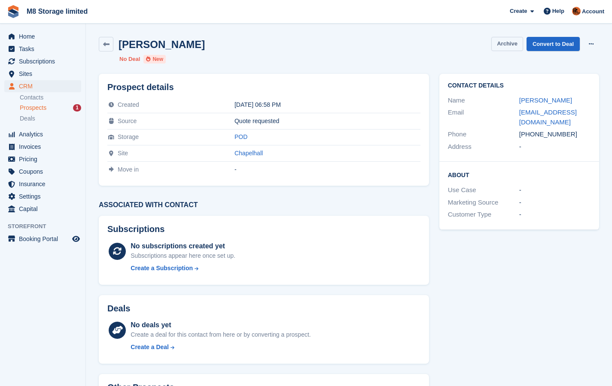
click at [503, 43] on button "Archive" at bounding box center [507, 44] width 32 height 14
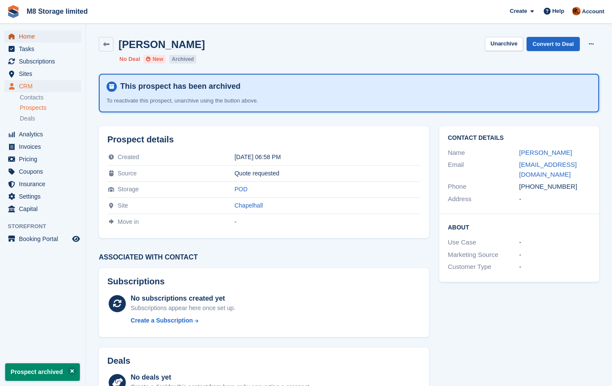
click at [29, 35] on span "Home" at bounding box center [45, 36] width 52 height 12
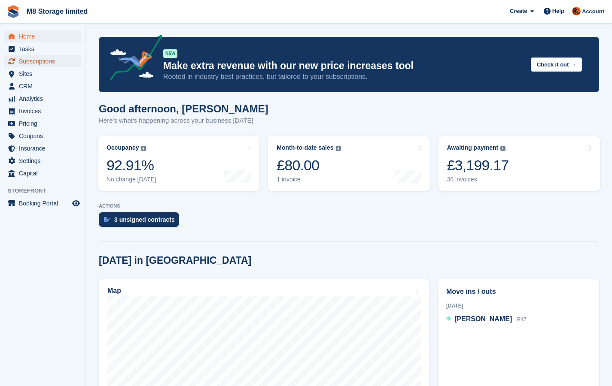
click at [53, 61] on span "Subscriptions" at bounding box center [45, 61] width 52 height 12
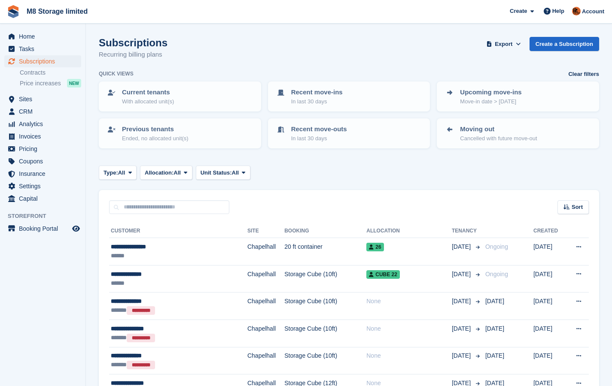
click at [306, 253] on td "20 ft container" at bounding box center [325, 251] width 82 height 27
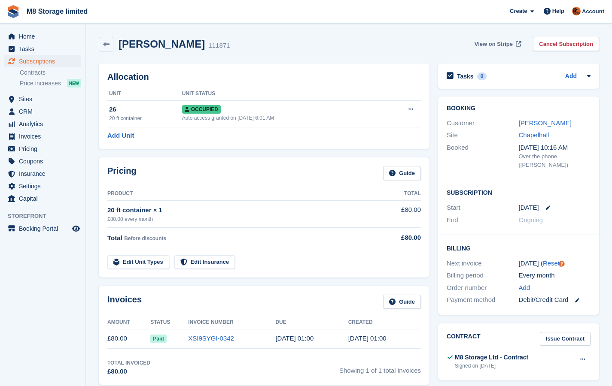
click at [499, 43] on span "View on Stripe" at bounding box center [493, 44] width 38 height 9
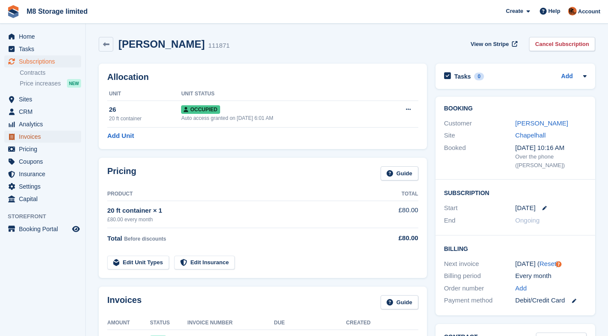
click at [36, 138] on span "Invoices" at bounding box center [45, 137] width 52 height 12
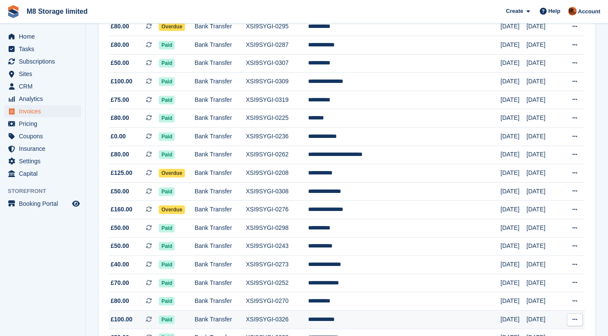
scroll to position [765, 0]
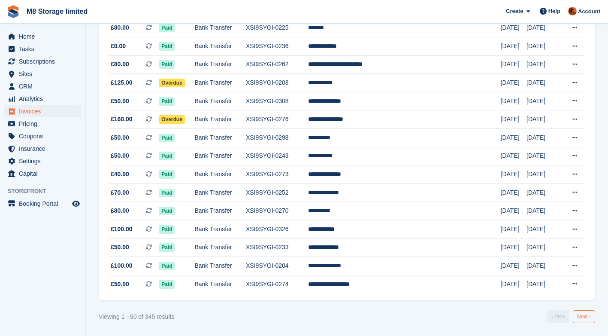
click at [591, 316] on link "Next ›" at bounding box center [584, 316] width 22 height 13
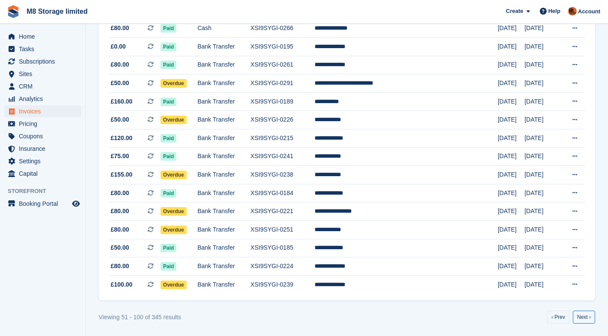
scroll to position [765, 0]
click at [580, 317] on link "Next ›" at bounding box center [584, 316] width 22 height 13
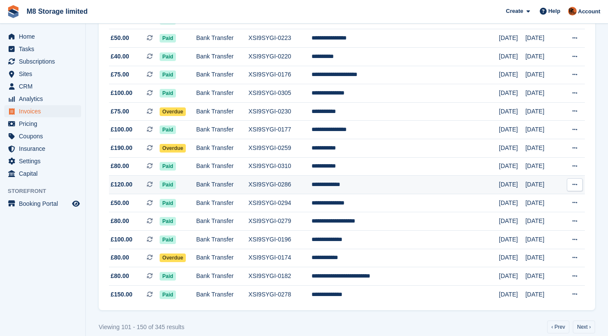
scroll to position [765, 0]
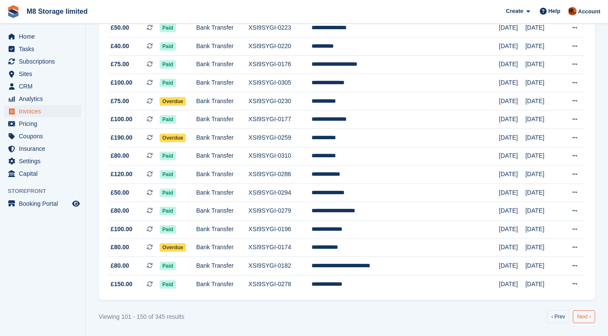
click at [587, 318] on link "Next ›" at bounding box center [584, 316] width 22 height 13
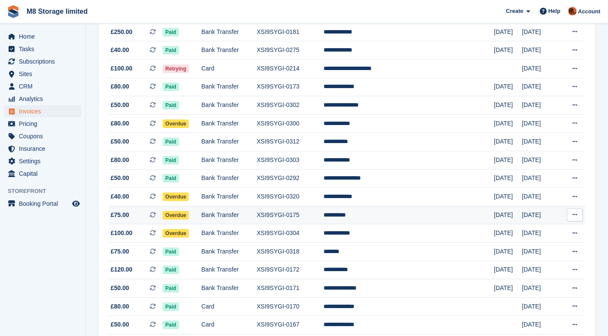
scroll to position [250, 0]
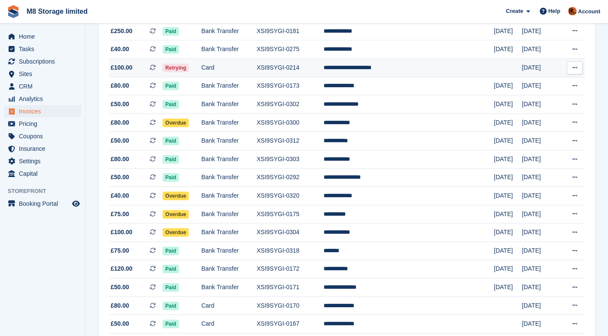
click at [189, 67] on span "Retrying" at bounding box center [176, 68] width 26 height 9
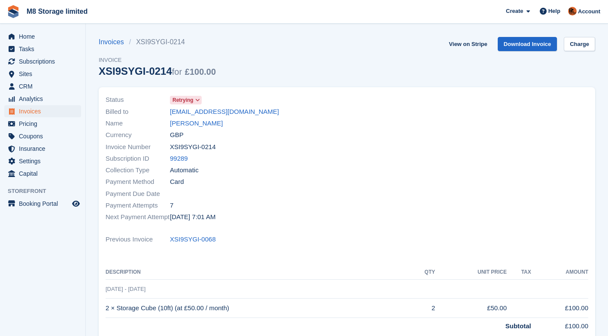
drag, startPoint x: 0, startPoint y: 0, endPoint x: 195, endPoint y: 100, distance: 218.9
click at [195, 100] on span at bounding box center [198, 100] width 7 height 7
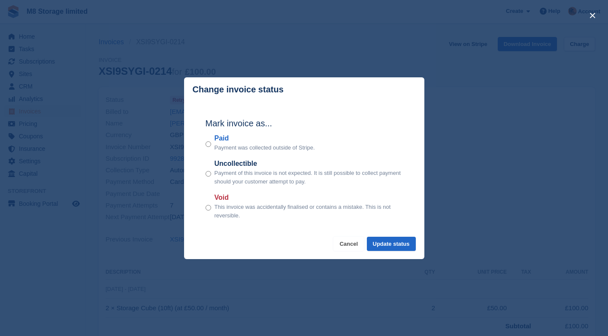
click at [358, 243] on button "Cancel" at bounding box center [349, 244] width 30 height 14
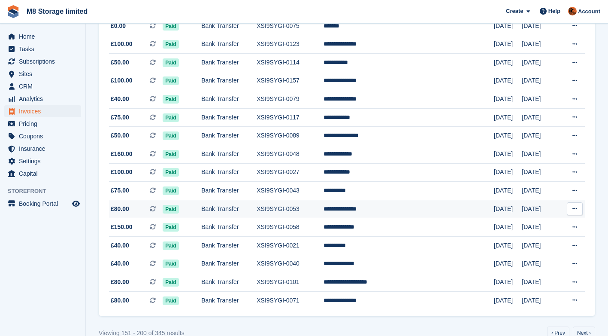
scroll to position [765, 0]
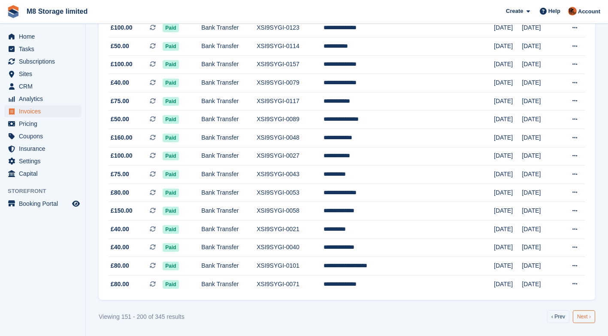
click at [592, 316] on link "Next ›" at bounding box center [584, 316] width 22 height 13
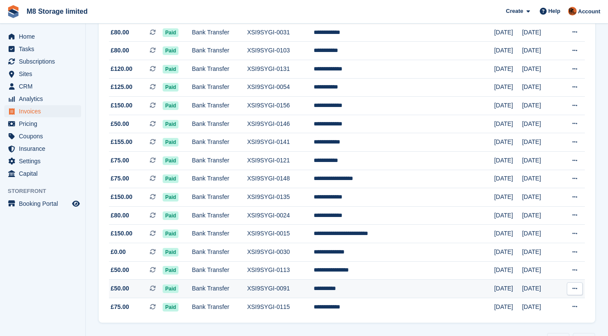
scroll to position [765, 0]
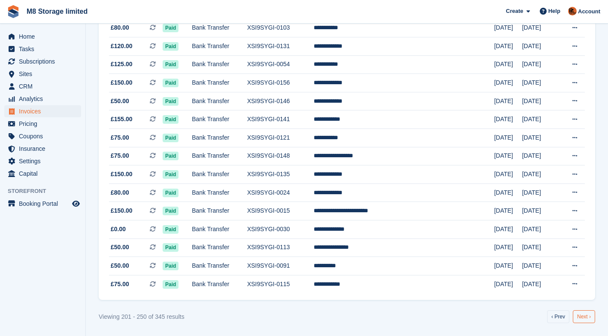
click at [587, 319] on link "Next ›" at bounding box center [584, 316] width 22 height 13
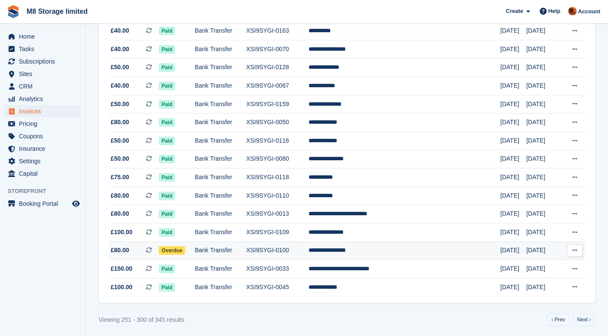
scroll to position [765, 0]
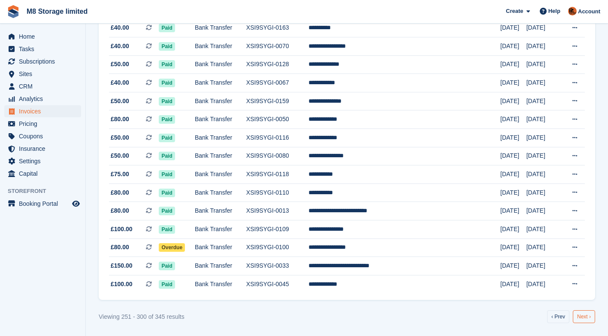
click at [584, 317] on link "Next ›" at bounding box center [584, 316] width 22 height 13
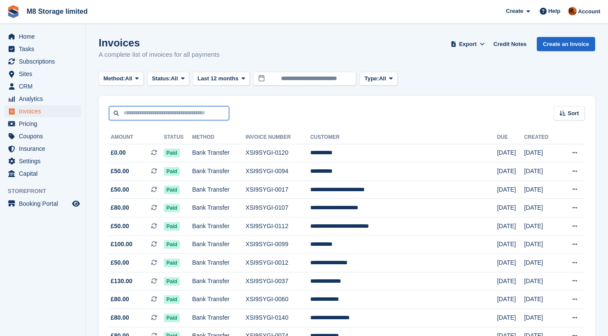
click at [157, 112] on input "text" at bounding box center [169, 113] width 120 height 14
type input "*******"
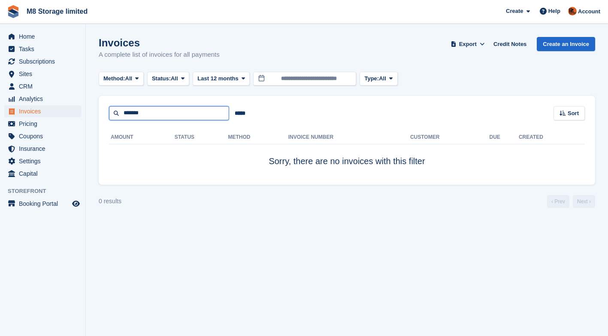
click at [179, 113] on input "*******" at bounding box center [169, 113] width 120 height 14
type input "******"
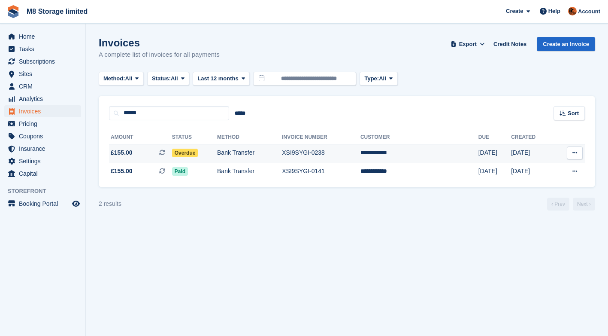
click at [198, 152] on span "Overdue" at bounding box center [185, 153] width 26 height 9
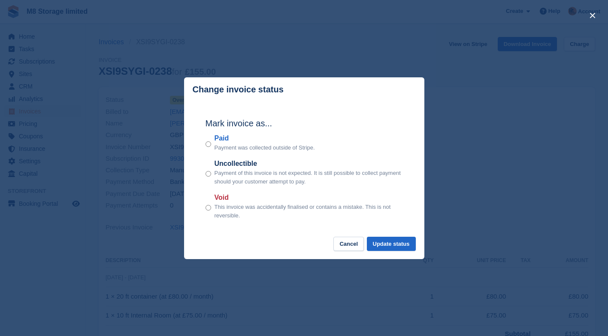
click at [211, 145] on div "Paid Payment was collected outside of Stripe." at bounding box center [305, 142] width 198 height 19
click at [386, 243] on button "Update status" at bounding box center [391, 244] width 49 height 14
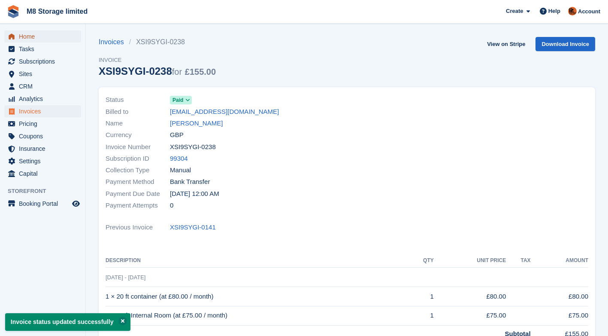
click at [27, 36] on span "Home" at bounding box center [45, 36] width 52 height 12
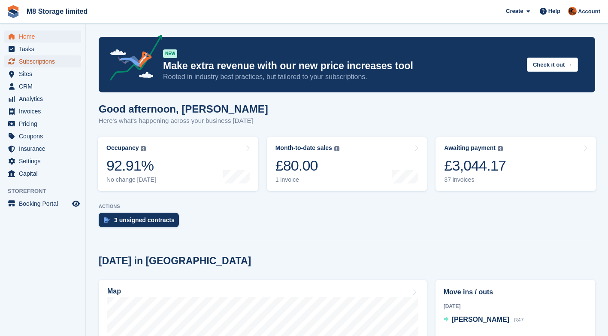
click at [50, 64] on span "Subscriptions" at bounding box center [45, 61] width 52 height 12
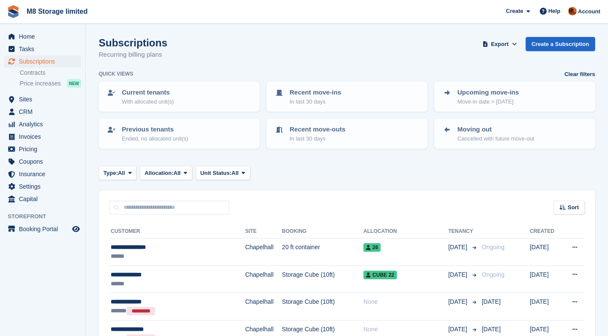
scroll to position [129, 0]
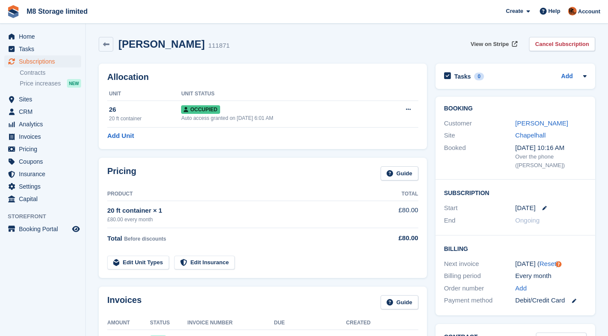
click at [494, 44] on span "View on Stripe" at bounding box center [490, 44] width 38 height 9
click at [498, 45] on span "View on Stripe" at bounding box center [490, 44] width 38 height 9
